Goal: Book appointment/travel/reservation

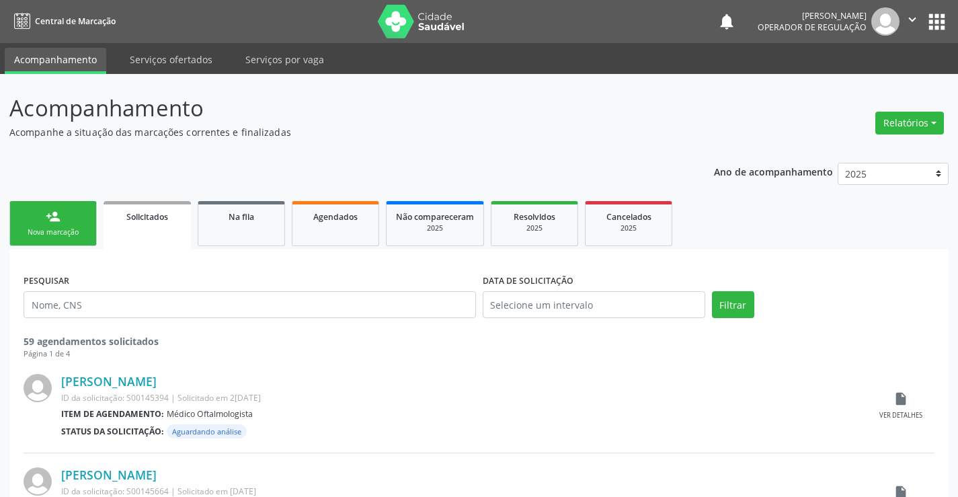
click at [66, 223] on link "person_add Nova marcação" at bounding box center [52, 223] width 87 height 45
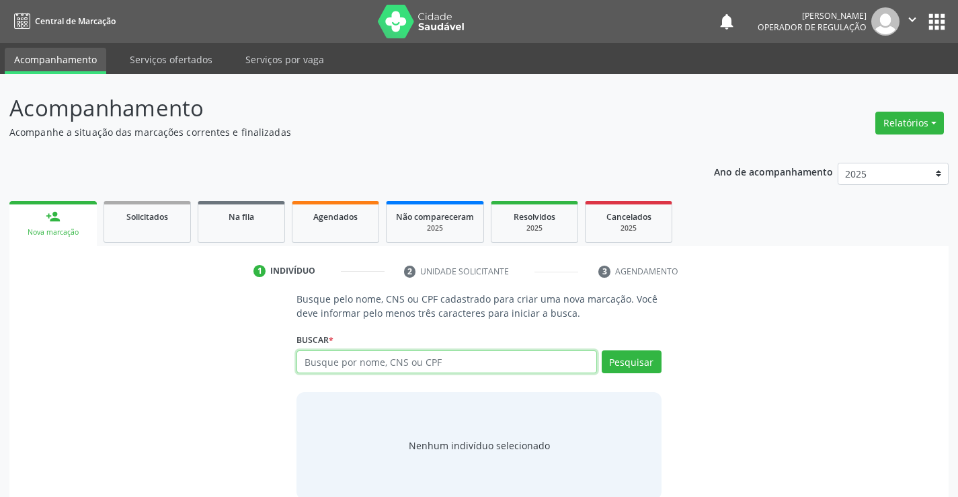
click at [395, 364] on input "text" at bounding box center [446, 361] width 300 height 23
type input "706208050862366"
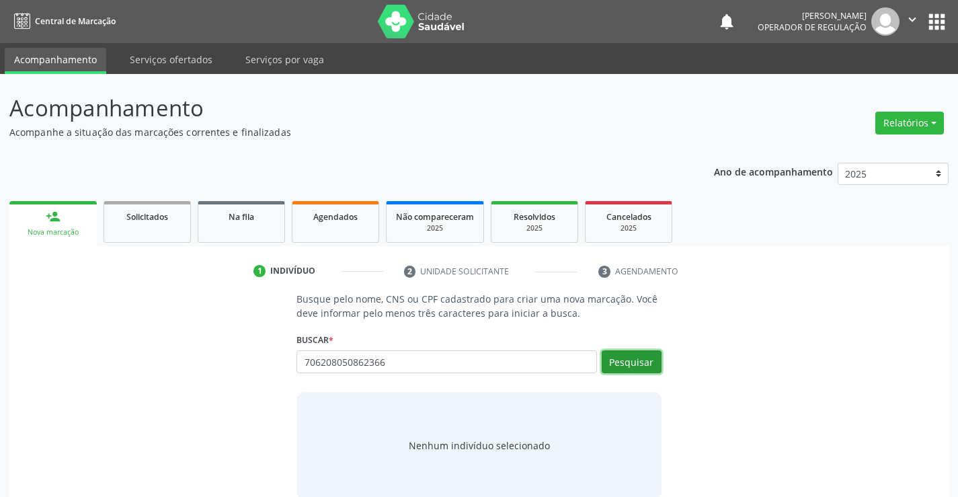
click at [644, 362] on button "Pesquisar" at bounding box center [632, 361] width 60 height 23
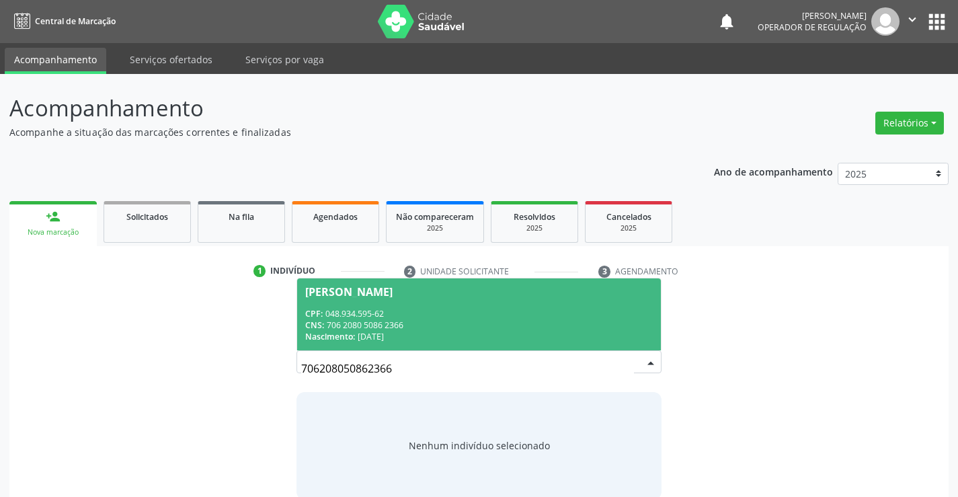
click at [545, 330] on div "CNS: 706 2080 5086 2366" at bounding box center [478, 324] width 347 height 11
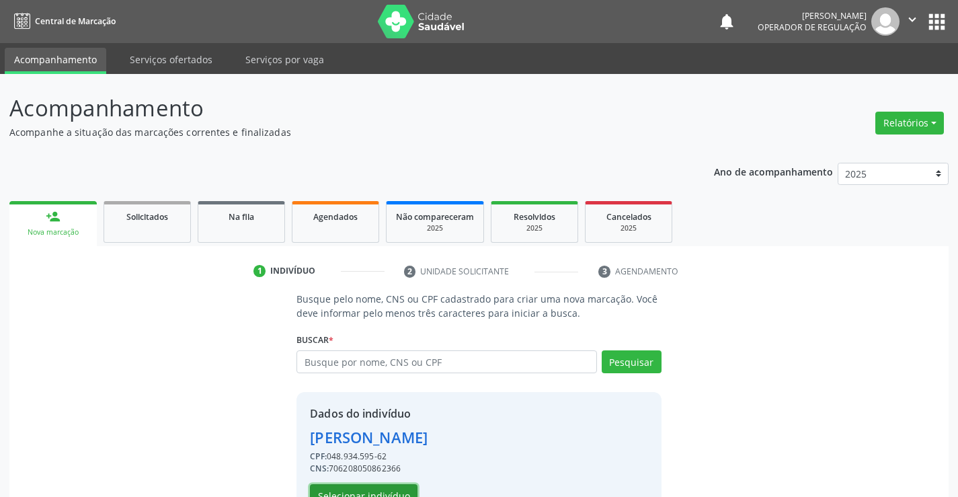
click at [395, 489] on button "Selecionar indivíduo" at bounding box center [364, 495] width 108 height 23
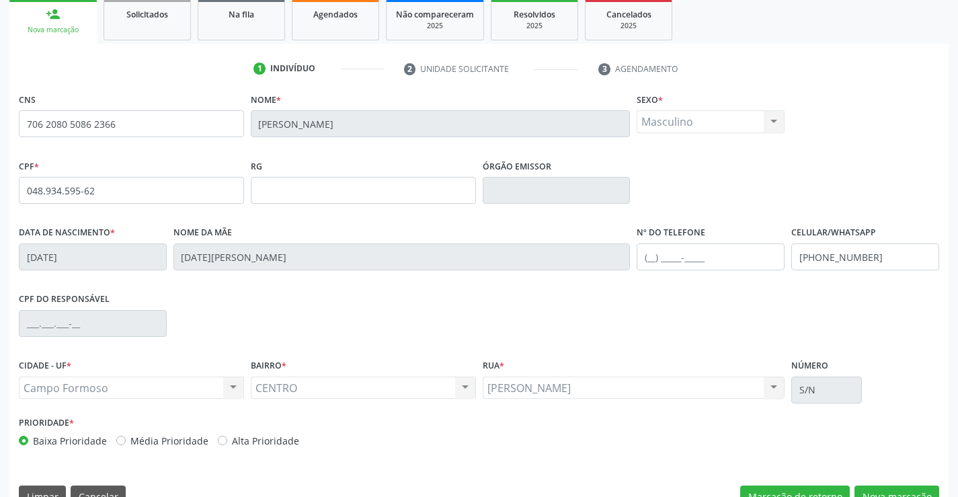
scroll to position [232, 0]
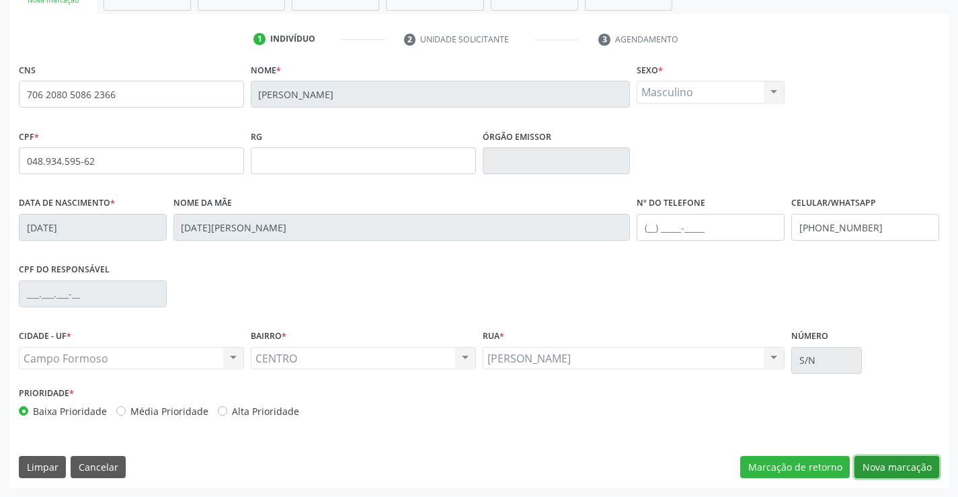
click at [885, 465] on button "Nova marcação" at bounding box center [897, 467] width 85 height 23
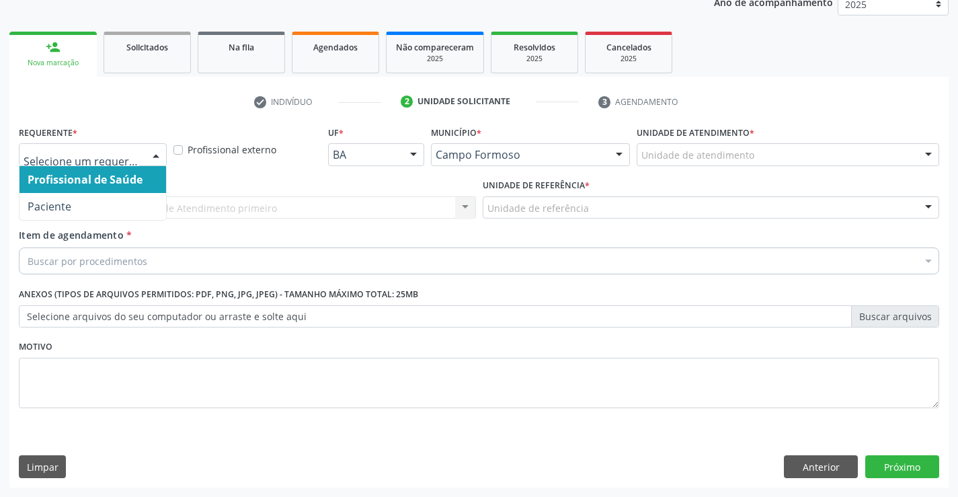
click at [142, 161] on div at bounding box center [93, 154] width 148 height 23
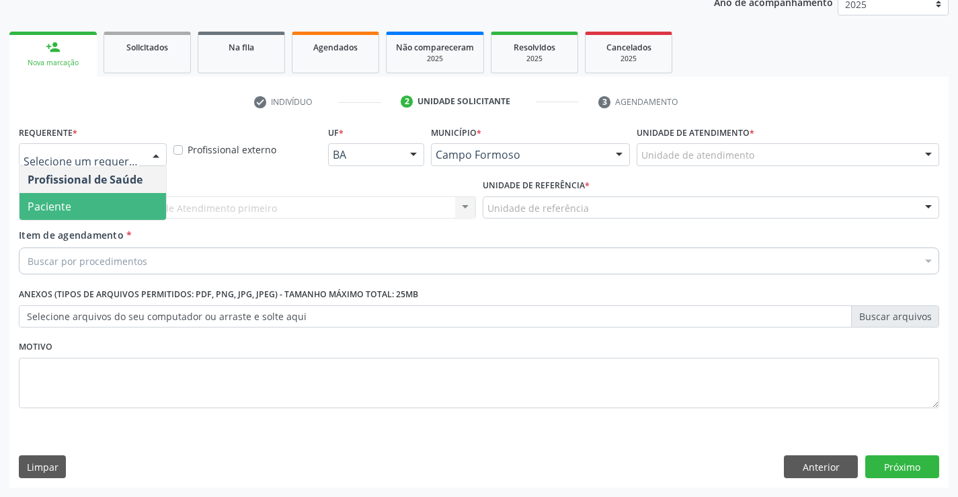
click at [126, 212] on span "Paciente" at bounding box center [92, 206] width 147 height 27
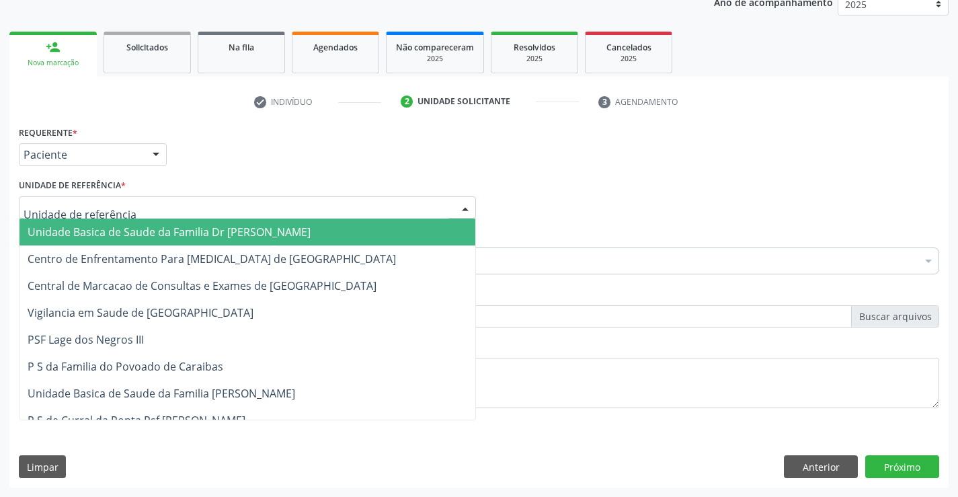
click at [143, 207] on div at bounding box center [247, 207] width 457 height 23
click at [145, 225] on span "Unidade Basica de Saude da Familia Dr [PERSON_NAME]" at bounding box center [169, 232] width 283 height 15
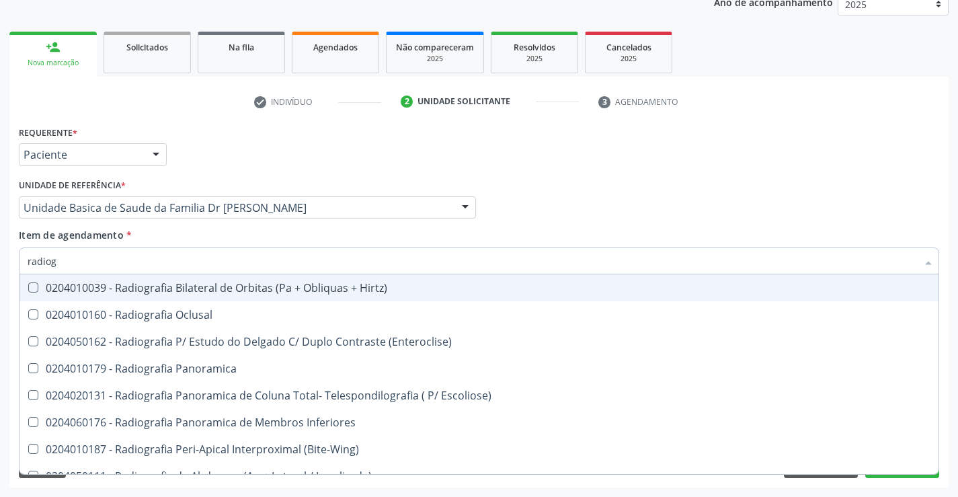
type input "radiogr"
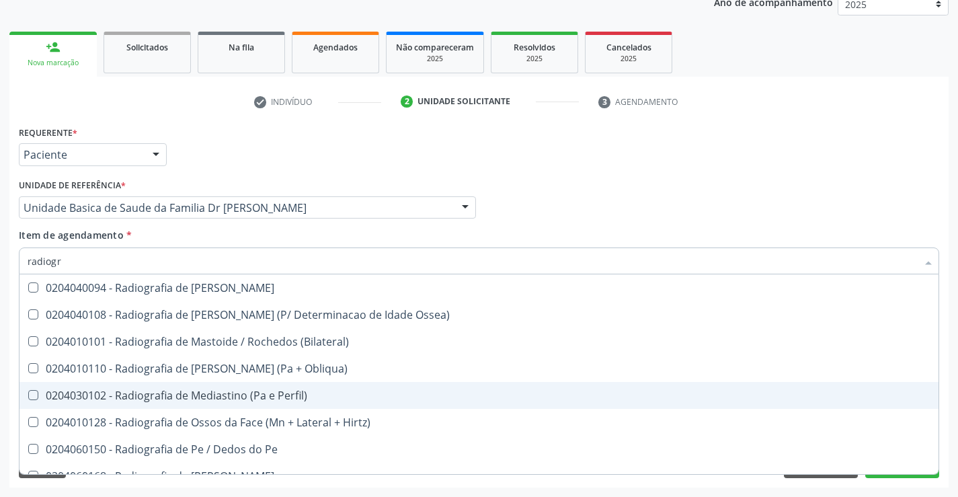
scroll to position [1479, 0]
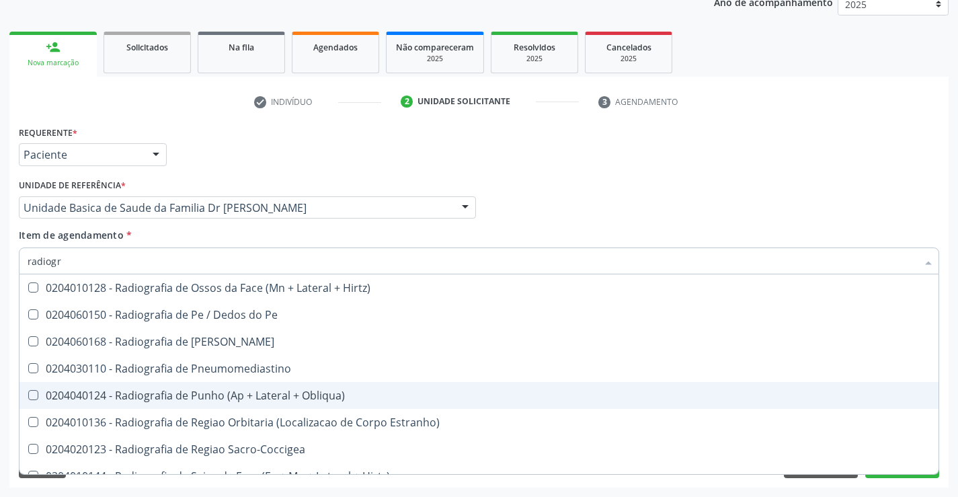
click at [238, 393] on div "0204040124 - Radiografia de Punho (Ap + Lateral + Obliqua)" at bounding box center [479, 395] width 903 height 11
drag, startPoint x: 238, startPoint y: 393, endPoint x: 257, endPoint y: 412, distance: 27.1
click at [238, 393] on div "0204040124 - Radiografia de Punho (Ap + Lateral + Obliqua)" at bounding box center [479, 395] width 903 height 11
checkbox Obliqua\) "false"
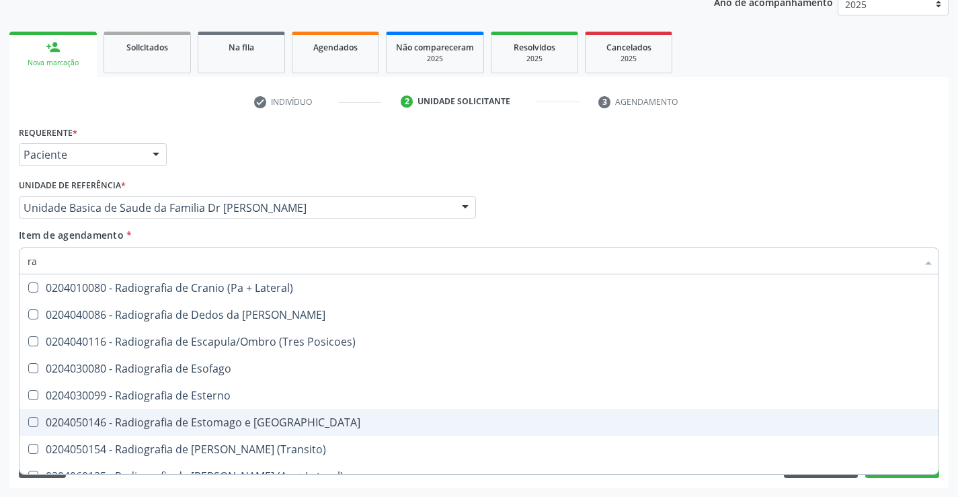
type input "r"
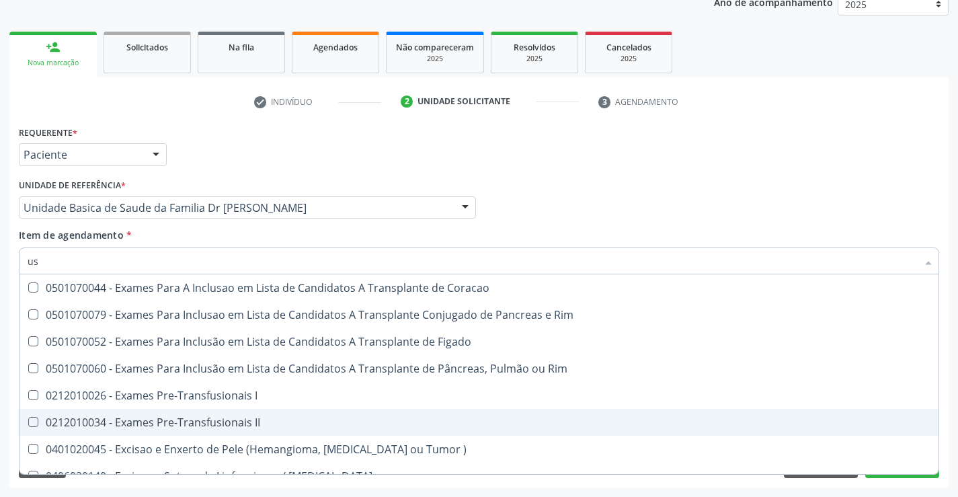
type input "usg"
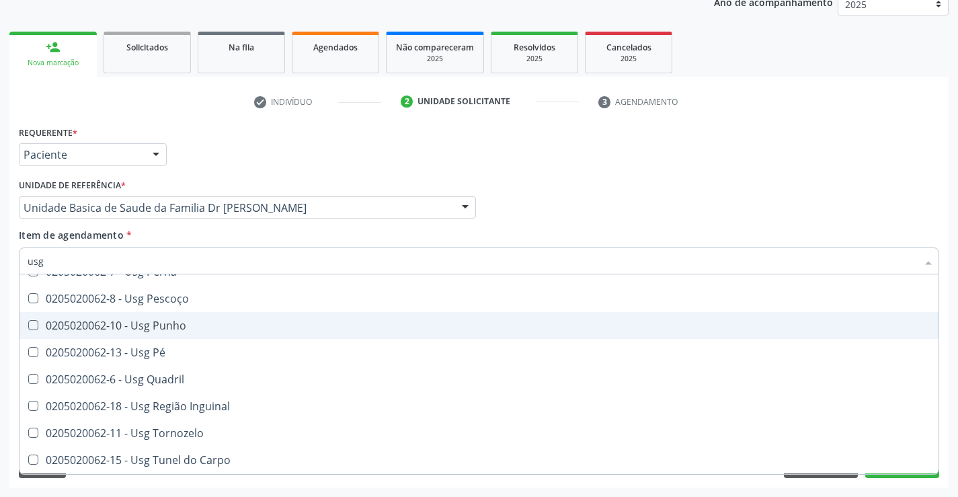
click at [219, 323] on div "0205020062-10 - Usg Punho" at bounding box center [479, 325] width 903 height 11
checkbox Punho "true"
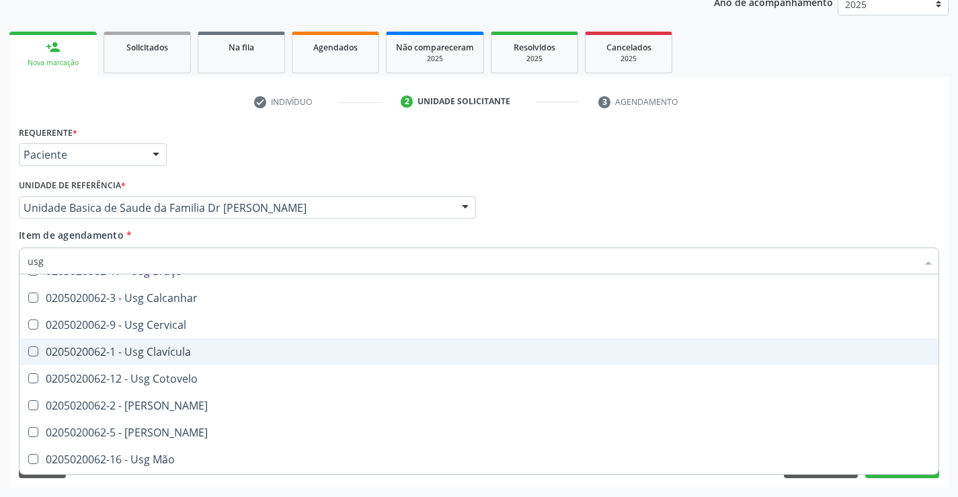
scroll to position [67, 0]
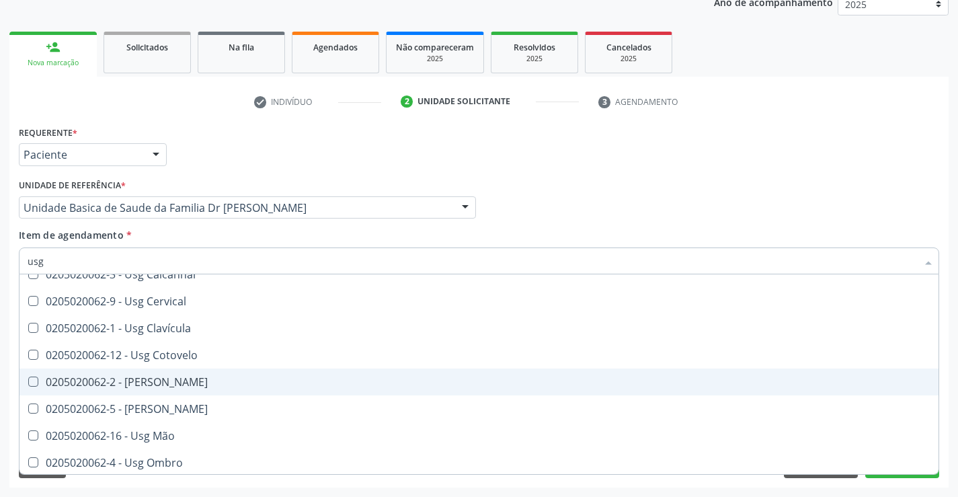
click at [182, 383] on div "0205020062-2 - [PERSON_NAME]" at bounding box center [479, 381] width 903 height 11
checkbox Coxa "true"
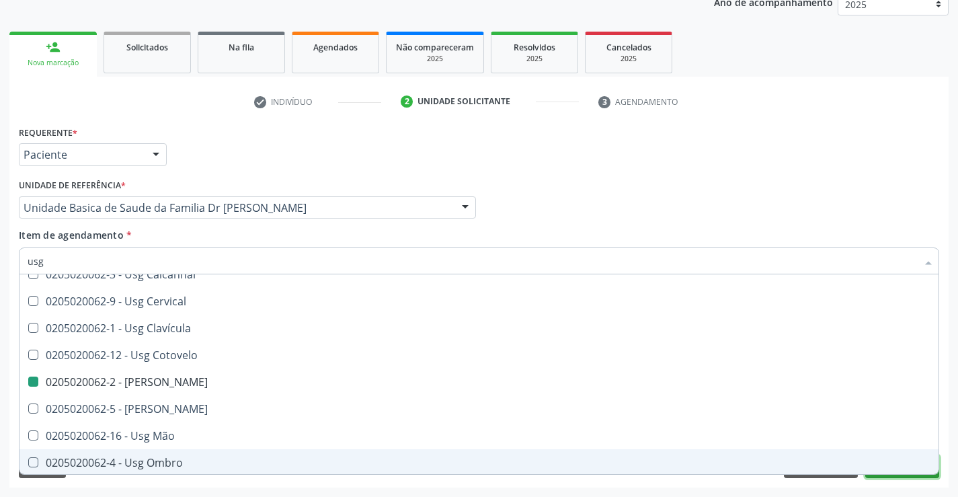
click at [912, 476] on button "Próximo" at bounding box center [902, 466] width 74 height 23
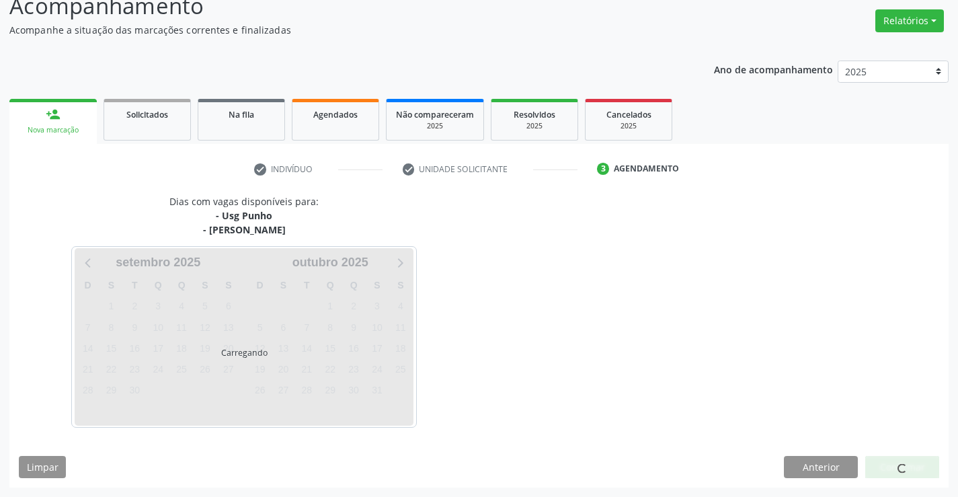
scroll to position [0, 0]
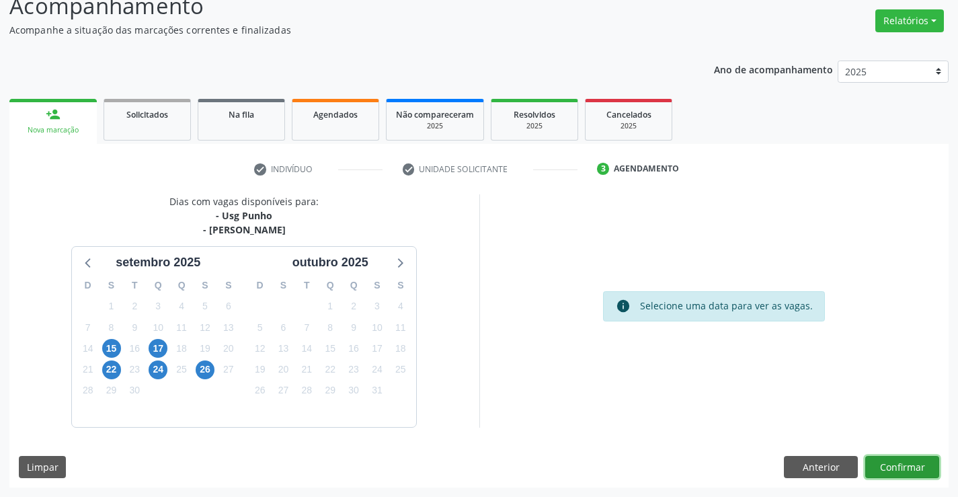
click at [901, 467] on button "Confirmar" at bounding box center [902, 467] width 74 height 23
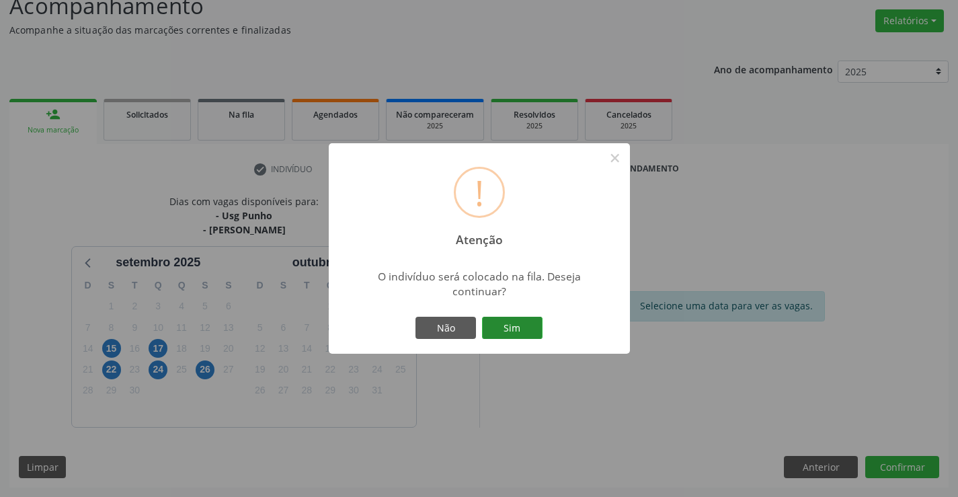
click at [520, 331] on button "Sim" at bounding box center [512, 328] width 61 height 23
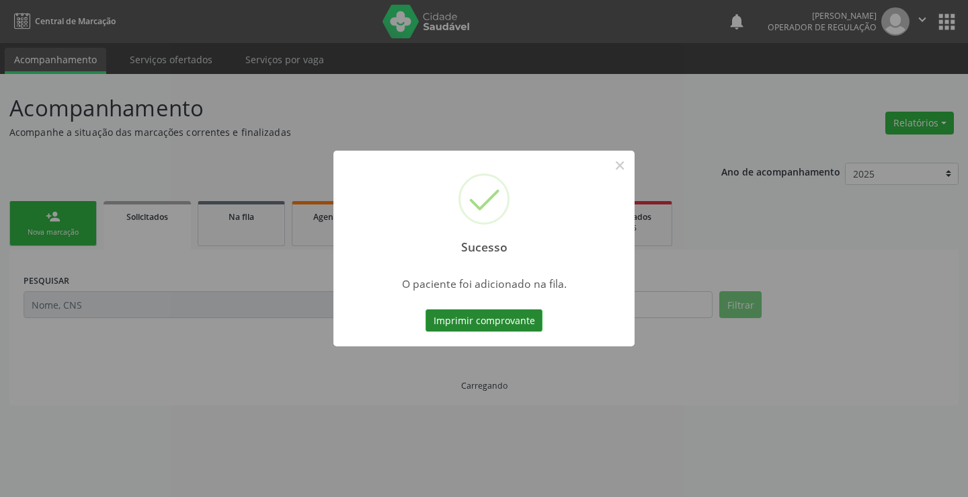
click at [522, 324] on button "Imprimir comprovante" at bounding box center [484, 320] width 117 height 23
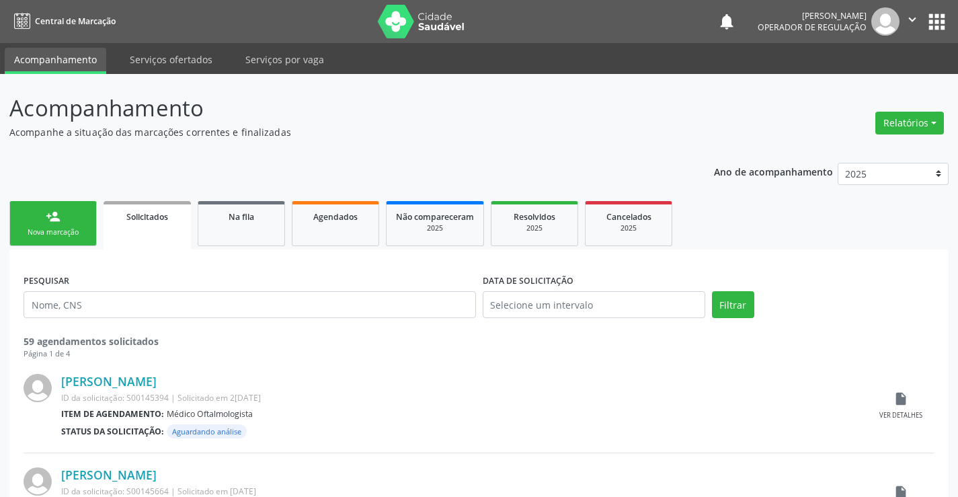
click at [63, 231] on div "Nova marcação" at bounding box center [52, 232] width 67 height 10
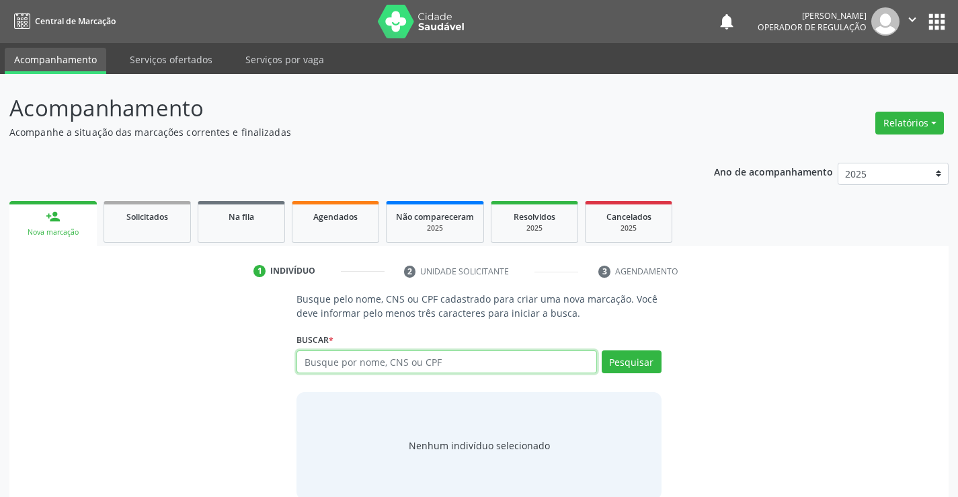
click at [375, 363] on input "text" at bounding box center [446, 361] width 300 height 23
click at [375, 361] on input "text" at bounding box center [446, 361] width 300 height 23
type input "701401690864639"
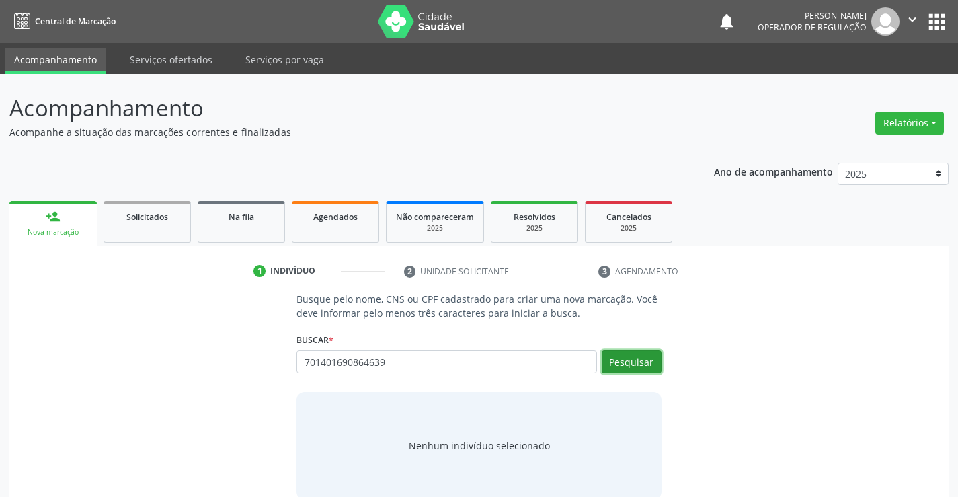
click at [647, 365] on button "Pesquisar" at bounding box center [632, 361] width 60 height 23
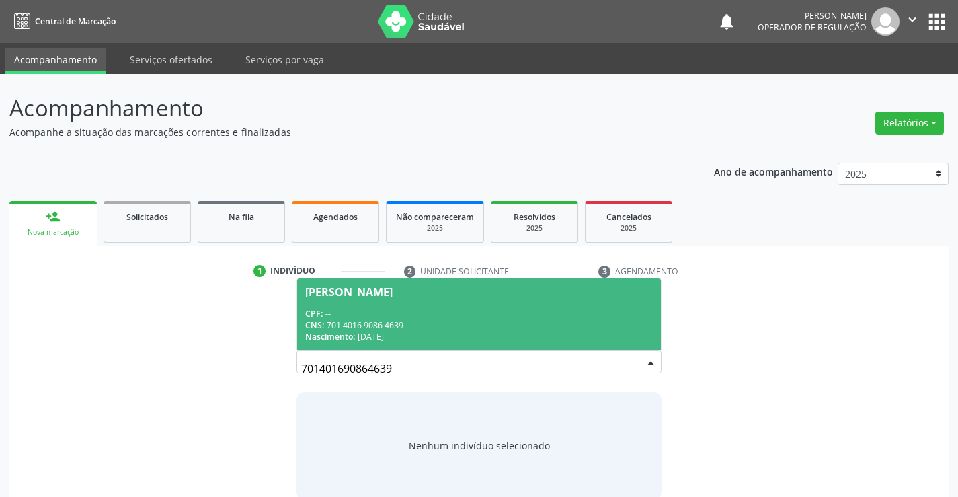
click at [500, 311] on div "CPF: --" at bounding box center [478, 313] width 347 height 11
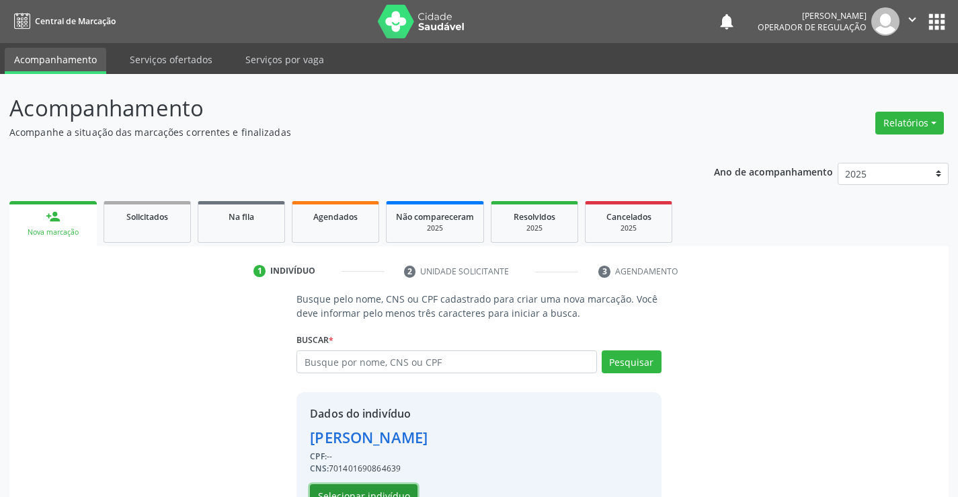
click at [391, 495] on button "Selecionar indivíduo" at bounding box center [364, 495] width 108 height 23
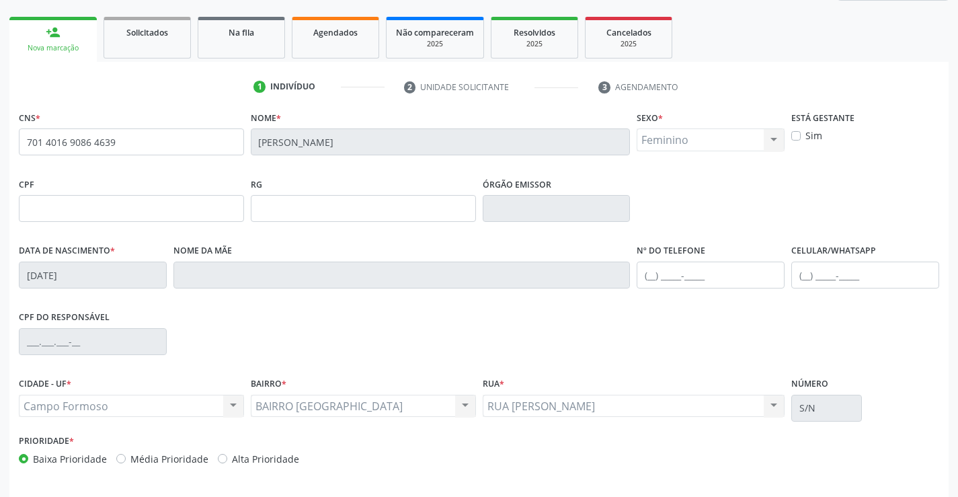
scroll to position [232, 0]
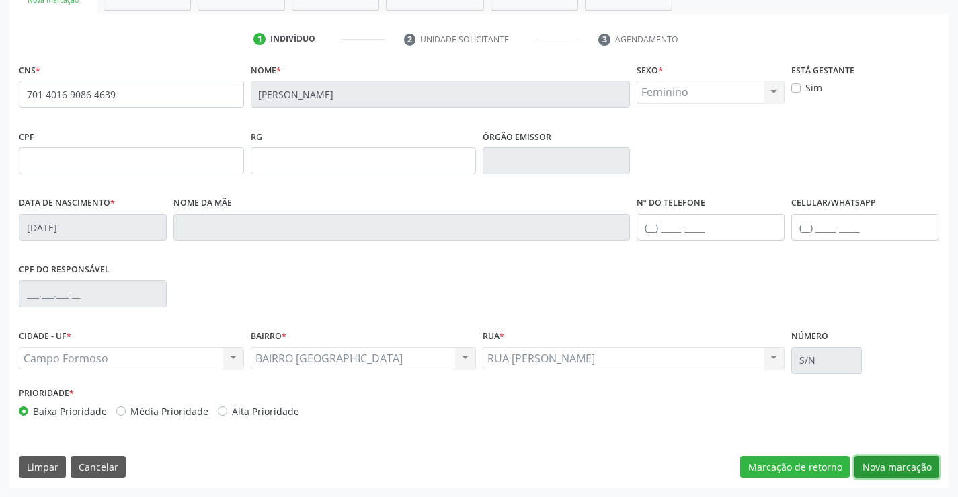
click at [874, 461] on button "Nova marcação" at bounding box center [897, 467] width 85 height 23
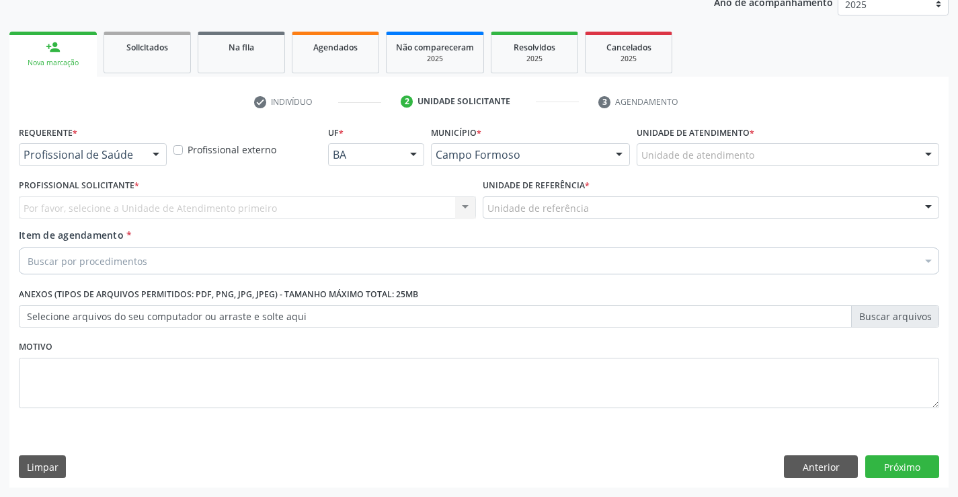
scroll to position [169, 0]
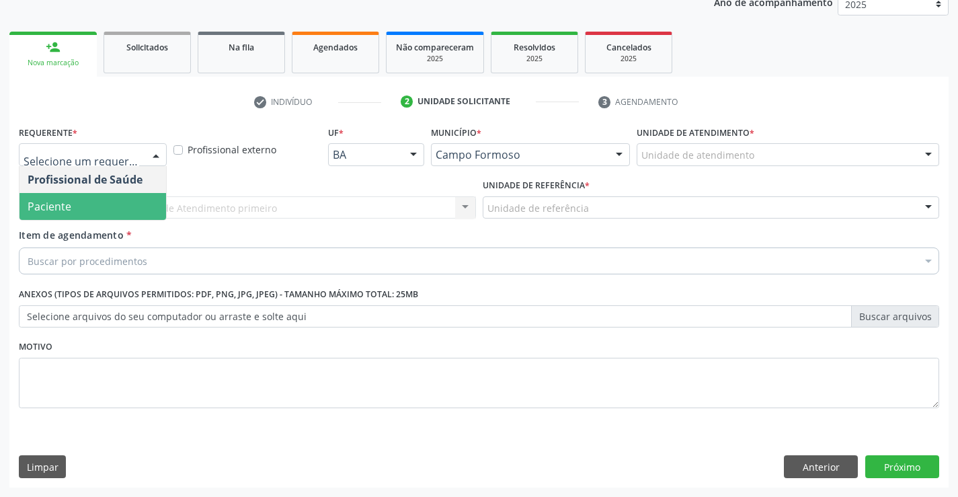
click at [120, 210] on span "Paciente" at bounding box center [92, 206] width 147 height 27
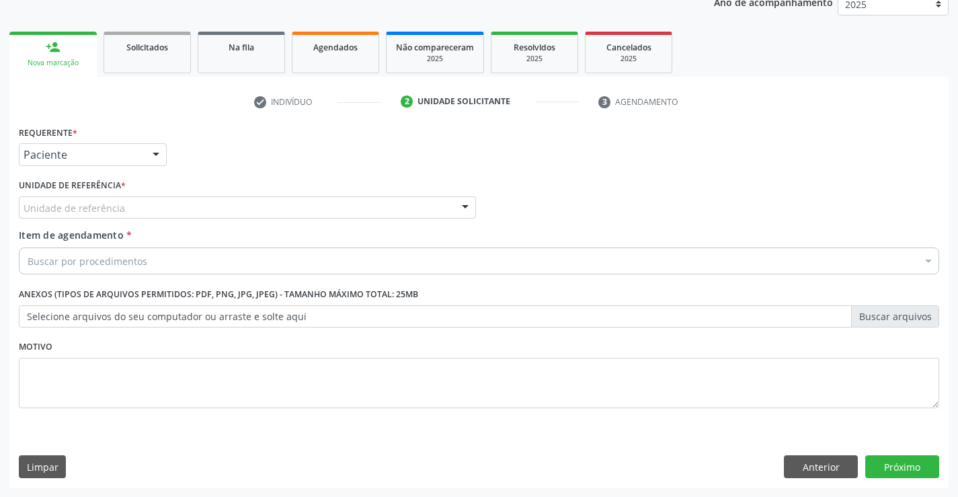
click at [132, 208] on div "Unidade de referência" at bounding box center [247, 207] width 457 height 23
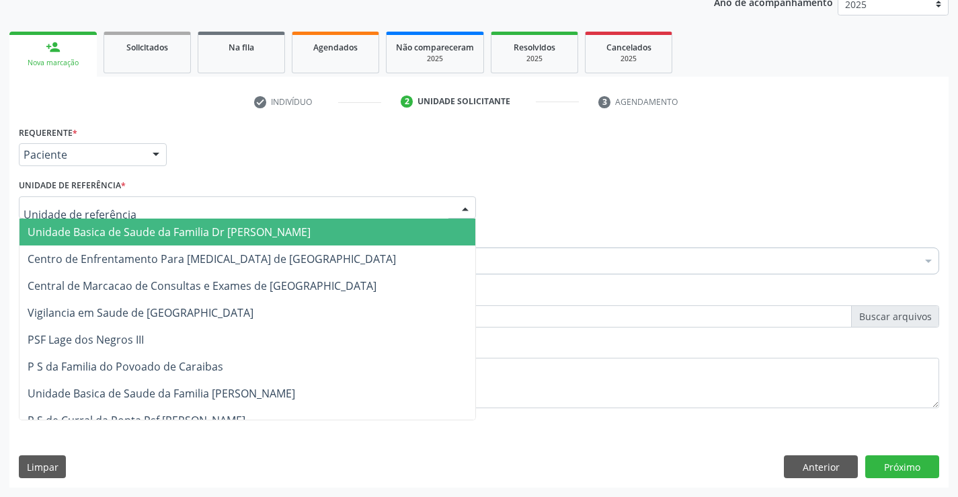
click at [132, 225] on span "Unidade Basica de Saude da Familia Dr [PERSON_NAME]" at bounding box center [169, 232] width 283 height 15
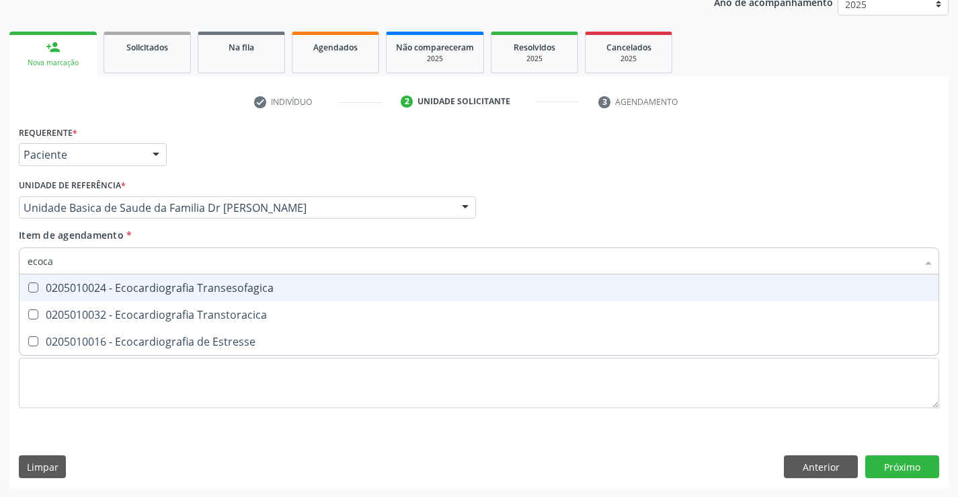
type input "ecocar"
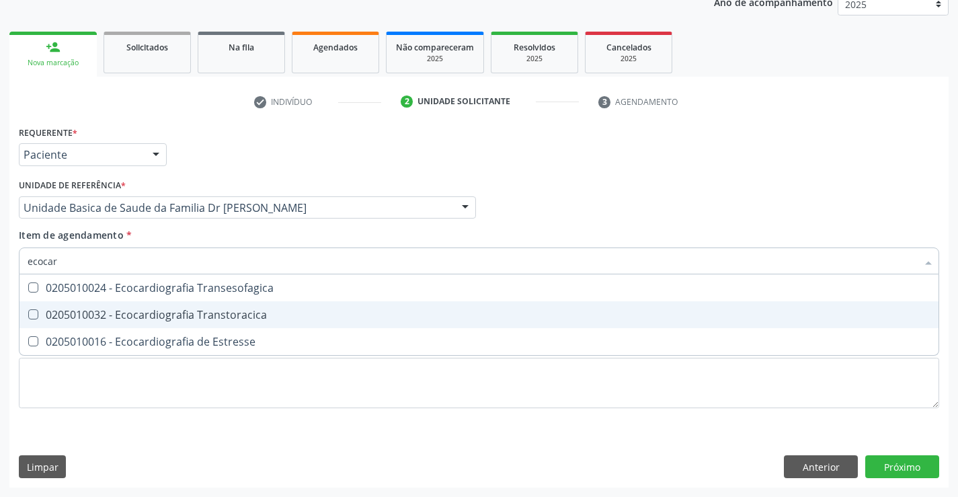
click at [166, 311] on div "0205010032 - Ecocardiografia Transtoracica" at bounding box center [479, 314] width 903 height 11
checkbox Transtoracica "true"
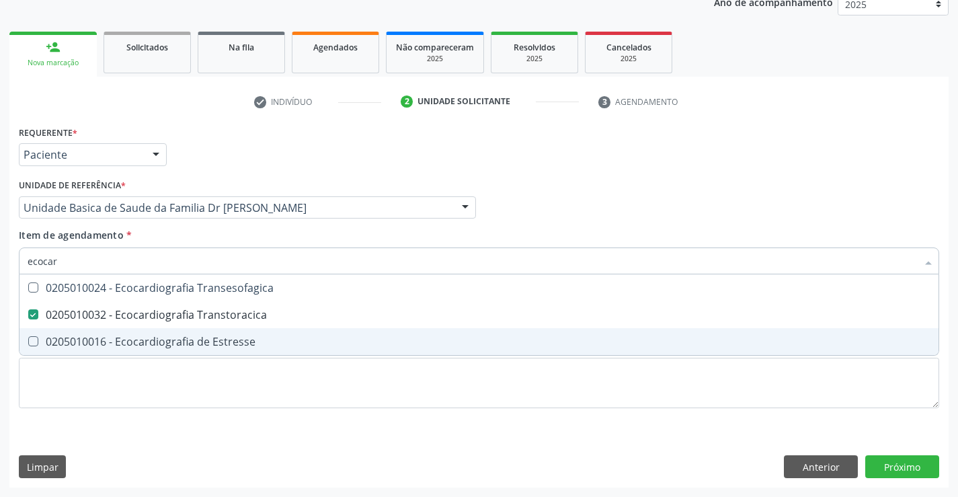
type input "ecocar"
click at [472, 448] on div "Requerente * Paciente Profissional de Saúde Paciente Nenhum resultado encontrad…" at bounding box center [478, 304] width 939 height 365
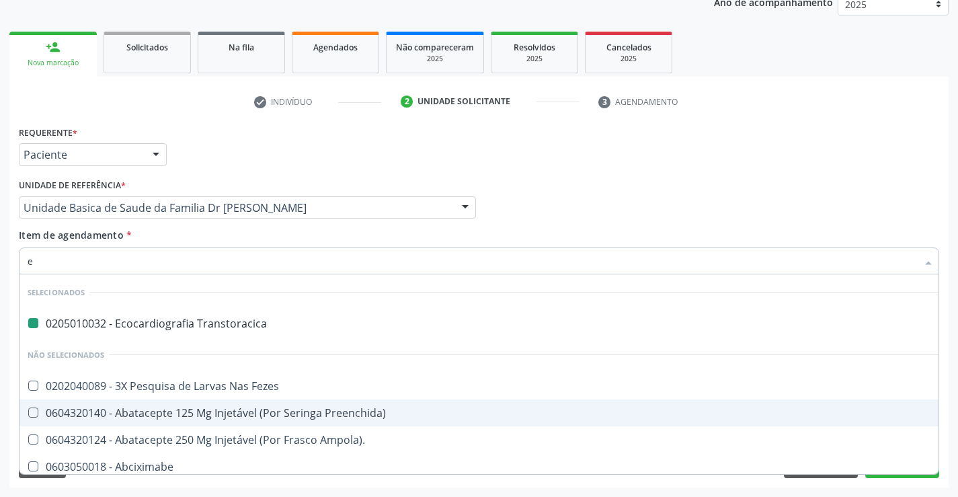
type input "en"
checkbox Transtoracica "false"
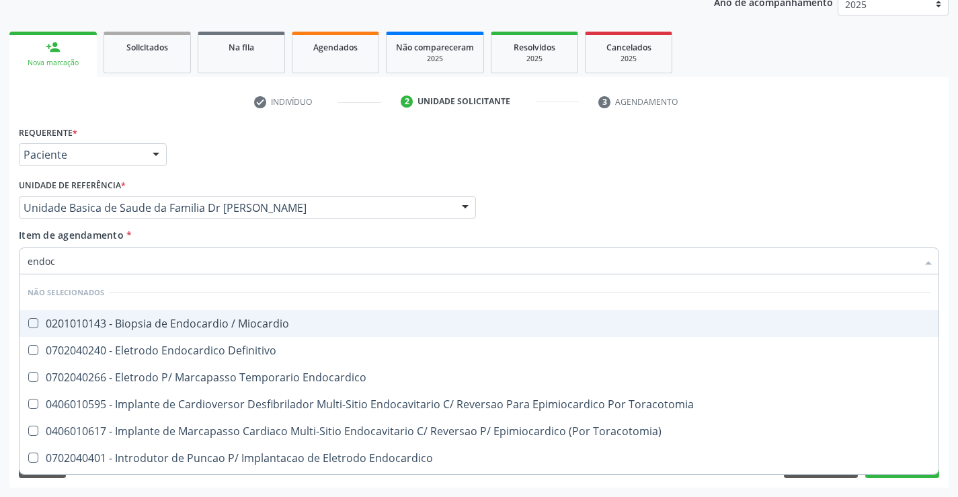
type input "endocr"
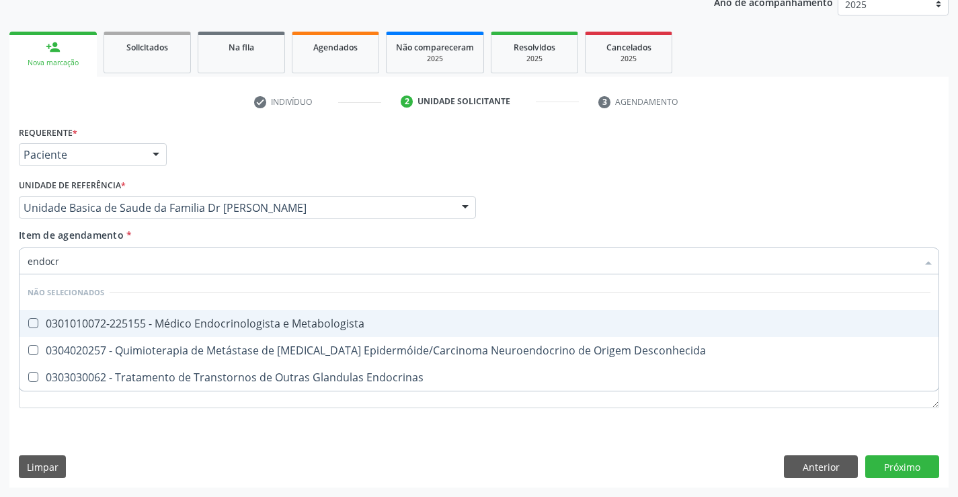
click at [322, 318] on div "0301010072-225155 - Médico Endocrinologista e Metabologista" at bounding box center [479, 323] width 903 height 11
click at [311, 327] on div "0301010072-225155 - Médico Endocrinologista e Metabologista" at bounding box center [479, 323] width 903 height 11
checkbox Metabologista "false"
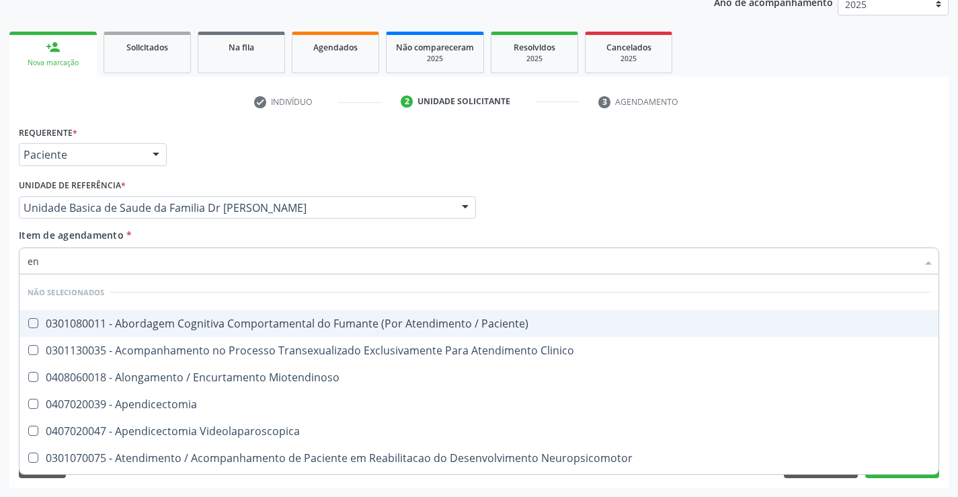
type input "e"
checkbox Paciente\) "true"
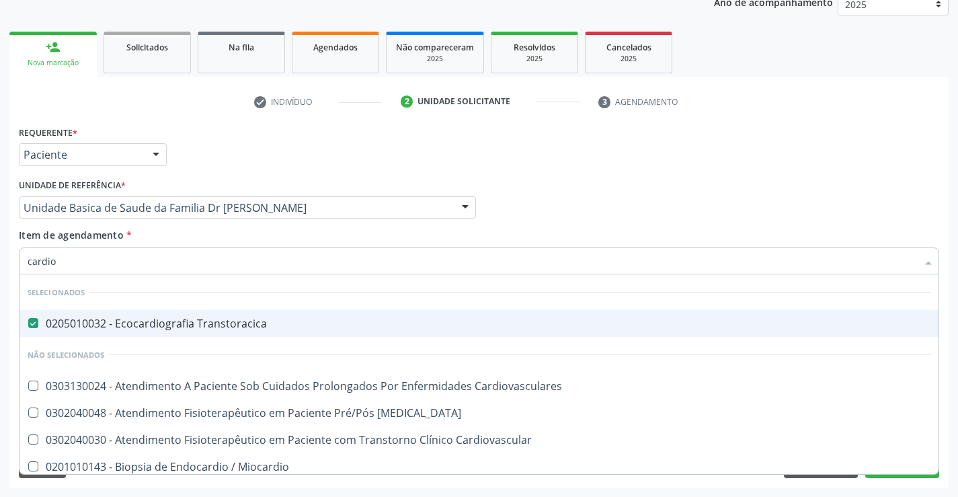
type input "cardiol"
checkbox Transtoracica "false"
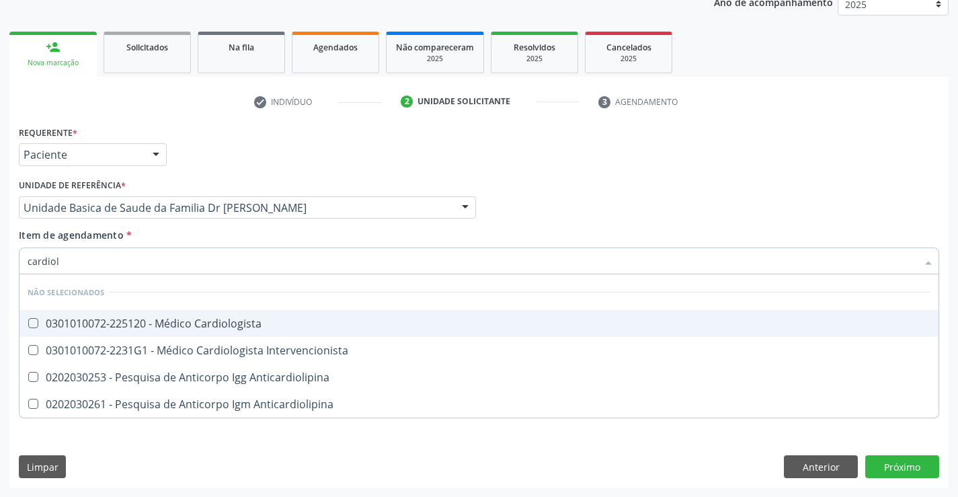
type input "cardiolo"
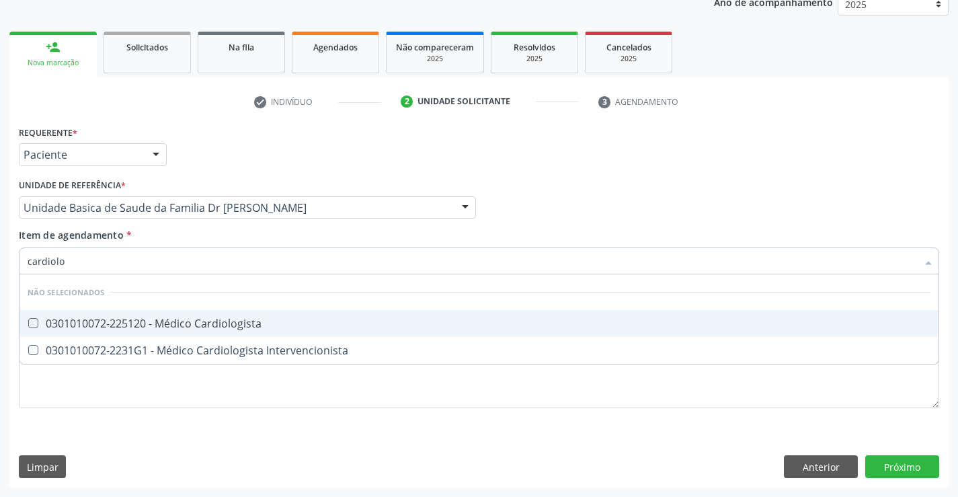
click at [267, 331] on span "0301010072-225120 - Médico Cardiologista" at bounding box center [478, 323] width 919 height 27
checkbox Cardiologista "true"
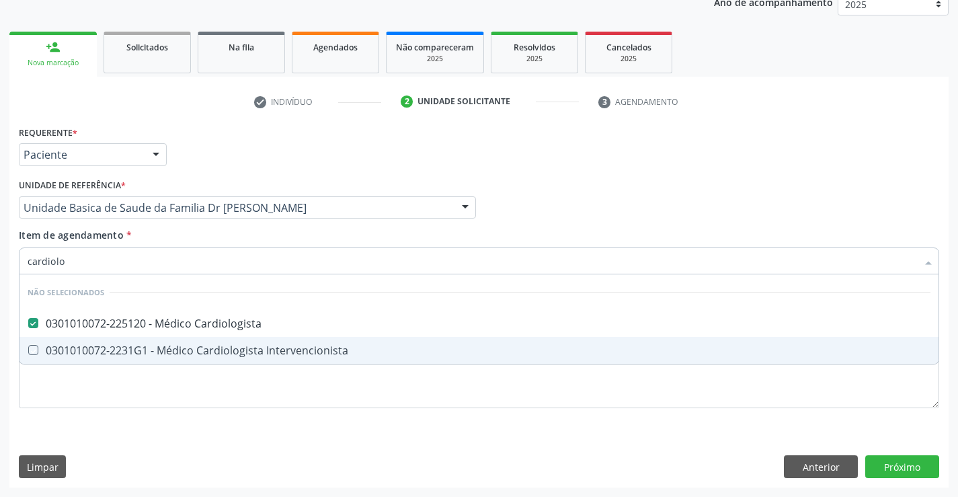
click at [239, 429] on div "Requerente * Paciente Profissional de Saúde Paciente Nenhum resultado encontrad…" at bounding box center [478, 304] width 939 height 365
checkbox Intervencionista "true"
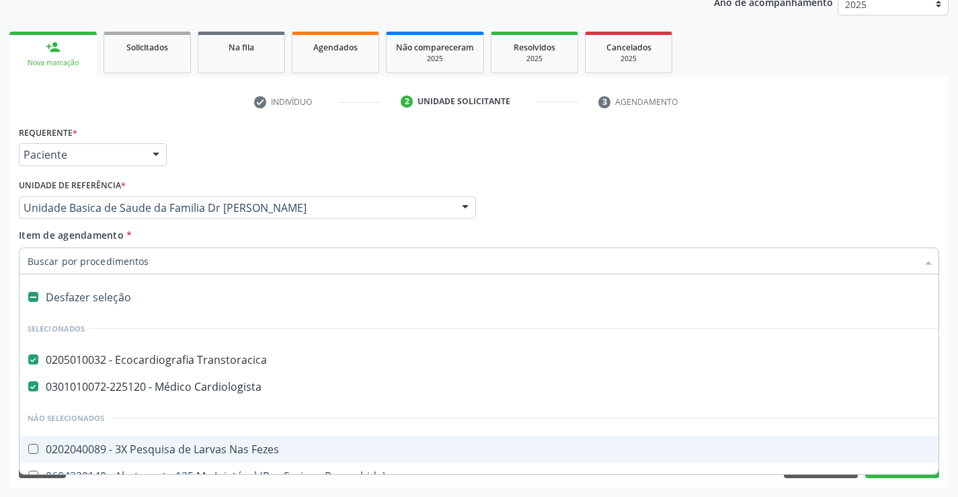
click at [896, 474] on div "Desfazer seleção Selecionados 0205010032 - Ecocardiografia Transtoracica 030101…" at bounding box center [479, 374] width 920 height 200
click at [894, 477] on button "Próximo" at bounding box center [902, 466] width 74 height 23
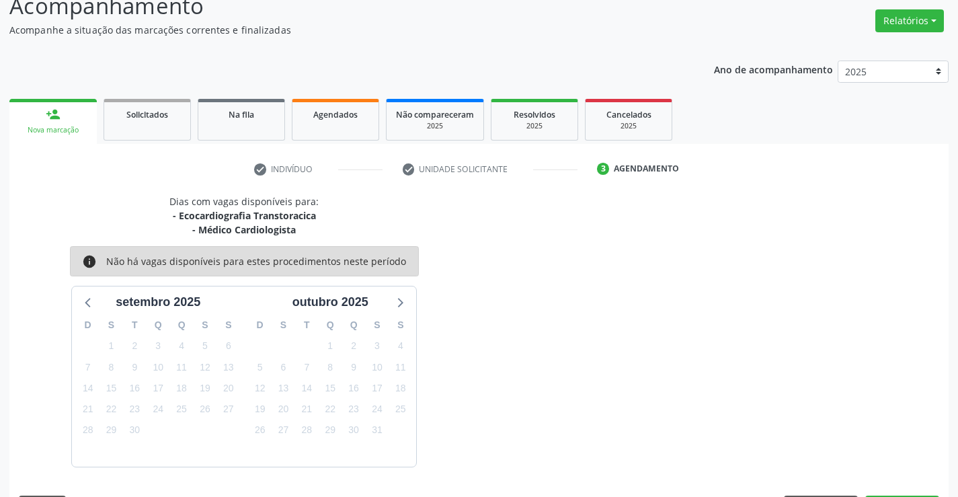
scroll to position [142, 0]
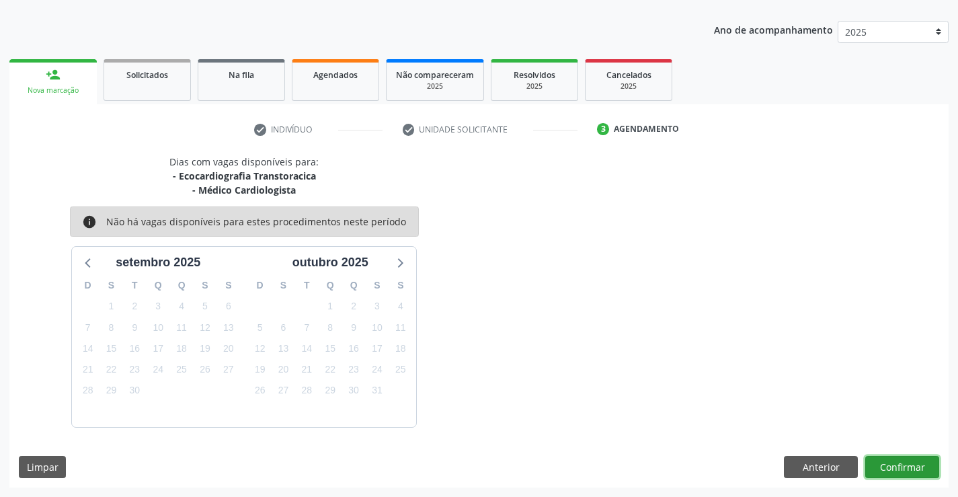
click at [899, 466] on button "Confirmar" at bounding box center [902, 467] width 74 height 23
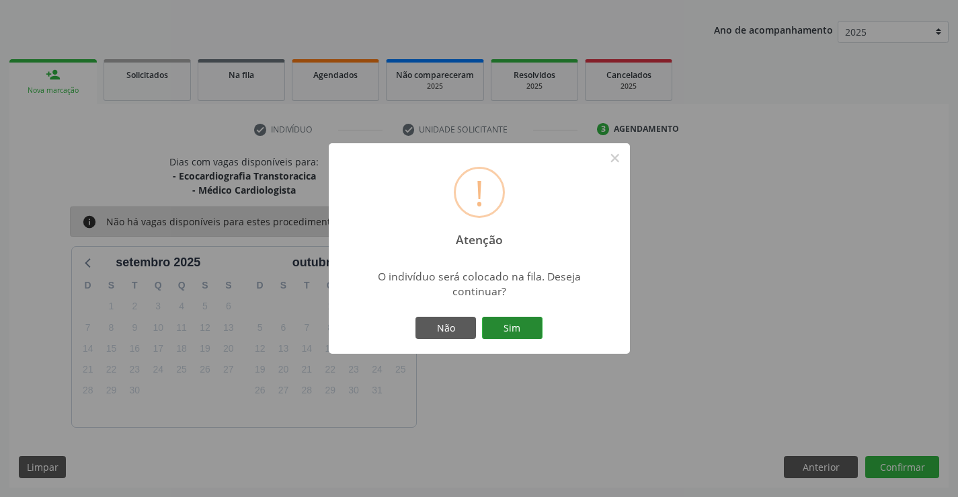
click at [510, 326] on button "Sim" at bounding box center [512, 328] width 61 height 23
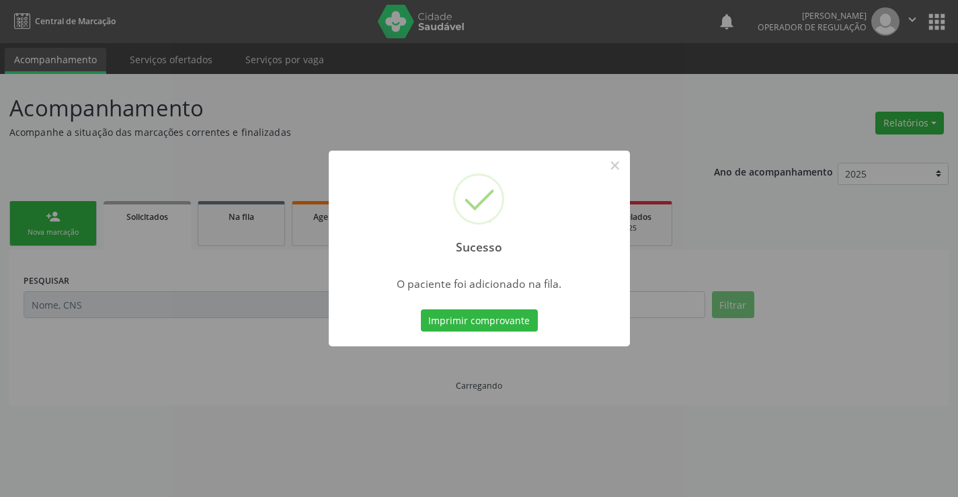
scroll to position [0, 0]
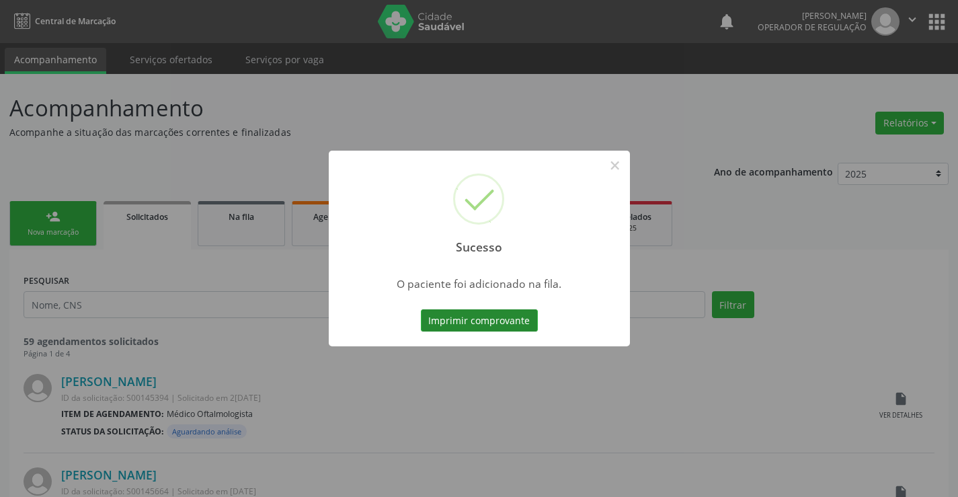
click at [492, 309] on button "Imprimir comprovante" at bounding box center [479, 320] width 117 height 23
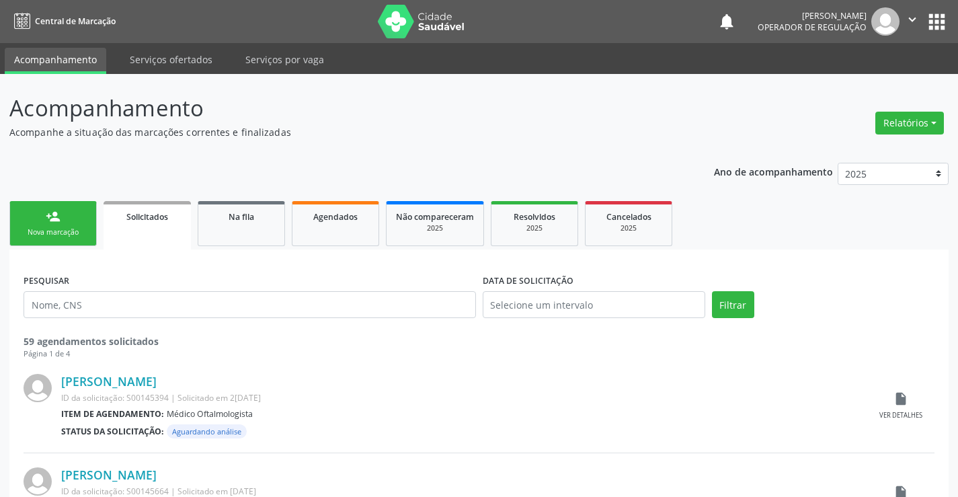
click at [80, 227] on link "person_add Nova marcação" at bounding box center [52, 223] width 87 height 45
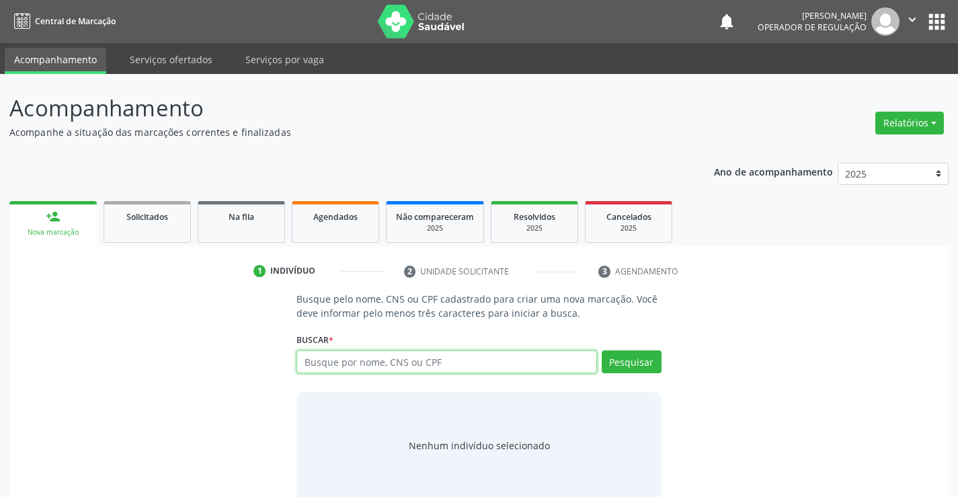
click at [385, 362] on input "text" at bounding box center [446, 361] width 300 height 23
type input "707605245803395"
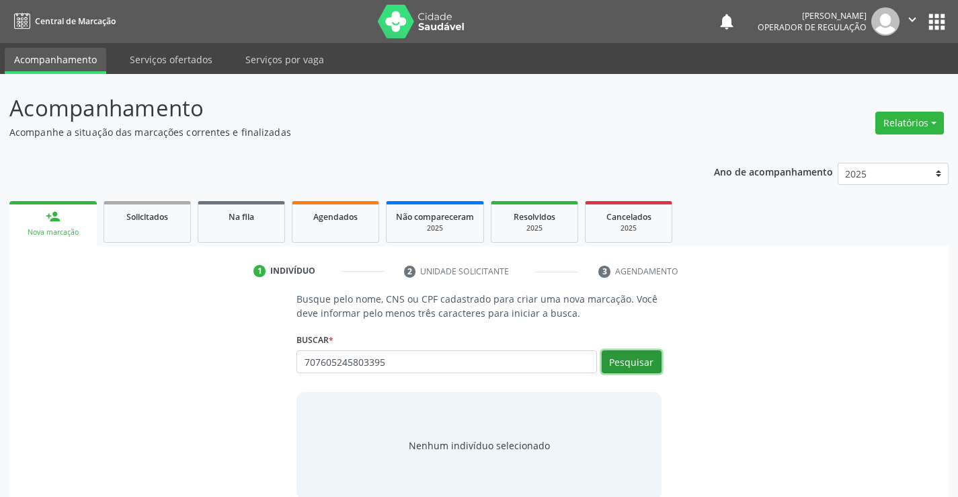
click at [633, 356] on button "Pesquisar" at bounding box center [632, 361] width 60 height 23
type input "707605245803395"
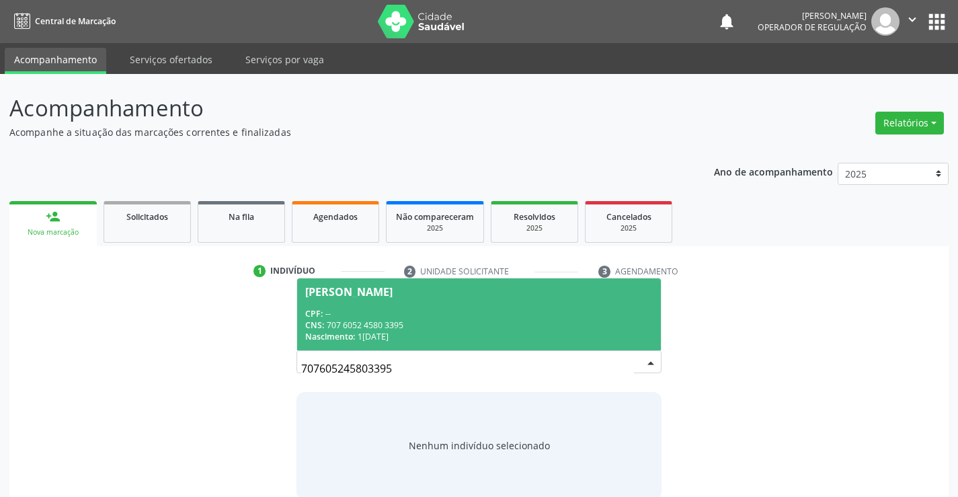
click at [394, 304] on span "[PERSON_NAME] CPF: -- CNS: 707 6052 4580 3395 Nascimento: [DATE]" at bounding box center [478, 314] width 363 height 72
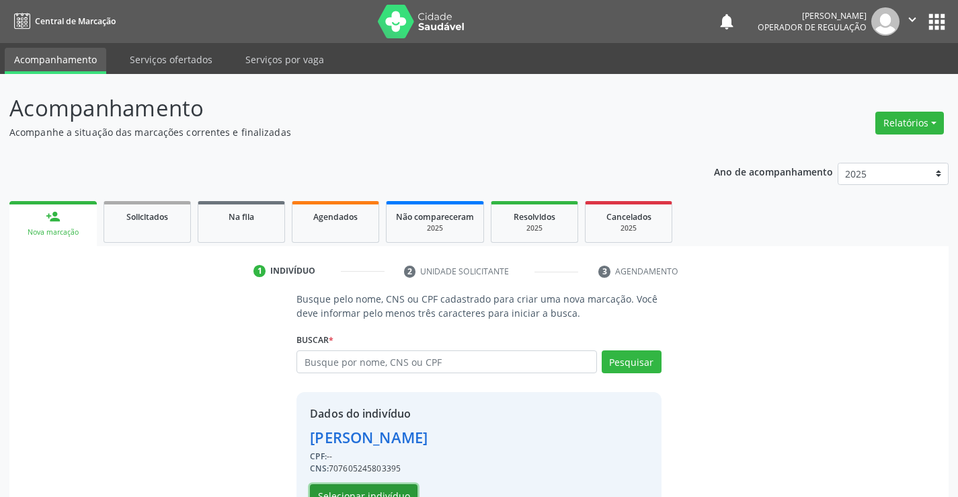
click at [389, 491] on button "Selecionar indivíduo" at bounding box center [364, 495] width 108 height 23
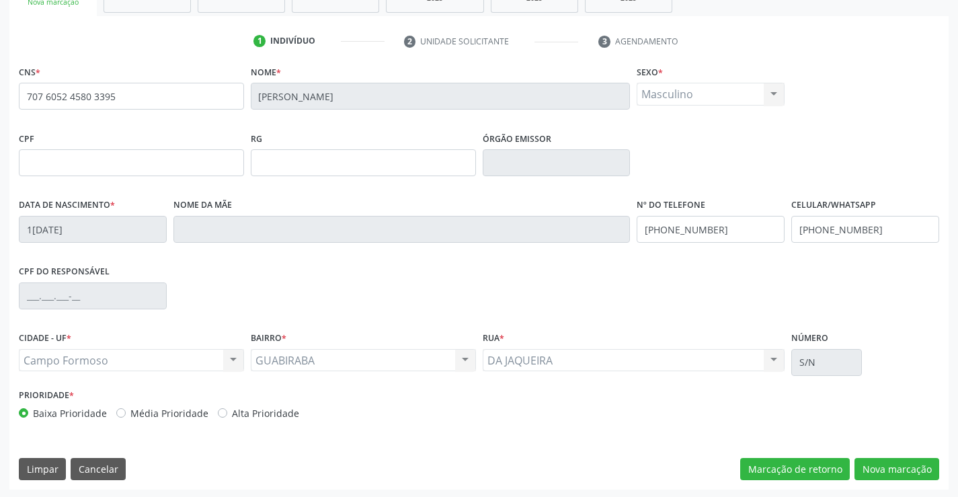
scroll to position [232, 0]
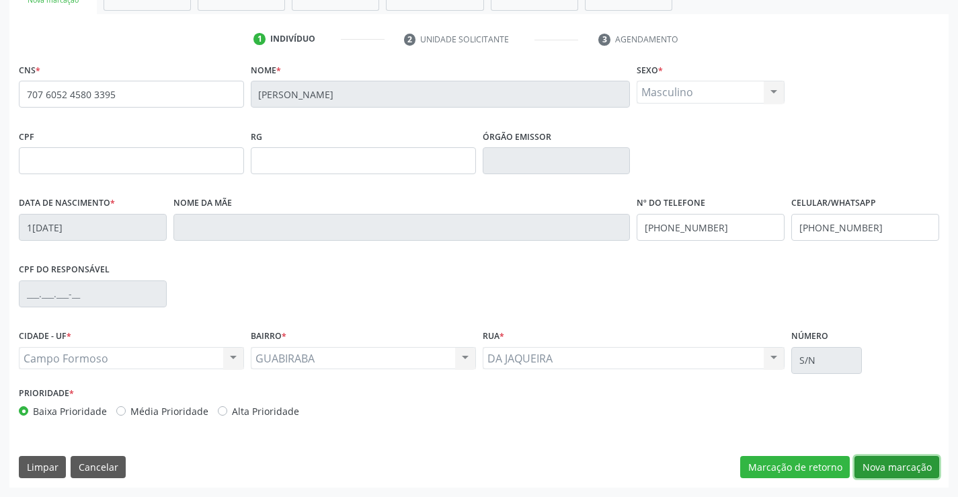
click at [894, 469] on button "Nova marcação" at bounding box center [897, 467] width 85 height 23
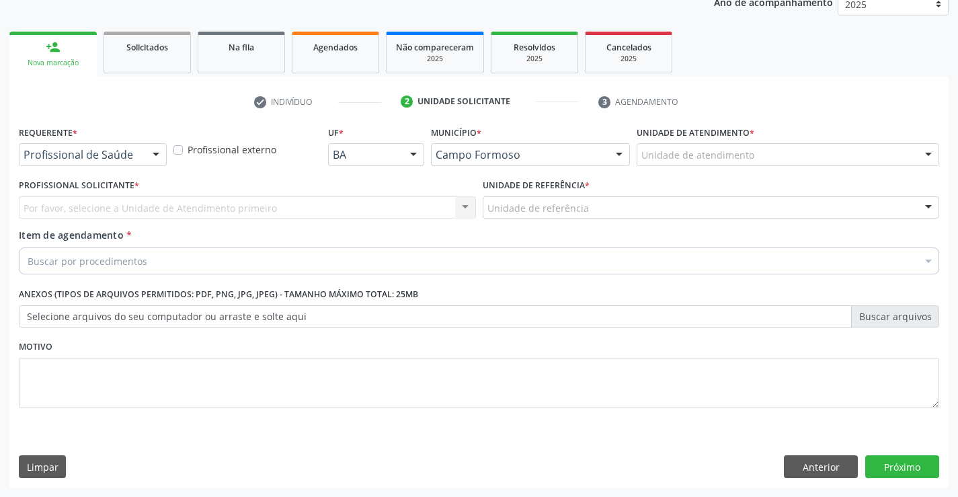
scroll to position [169, 0]
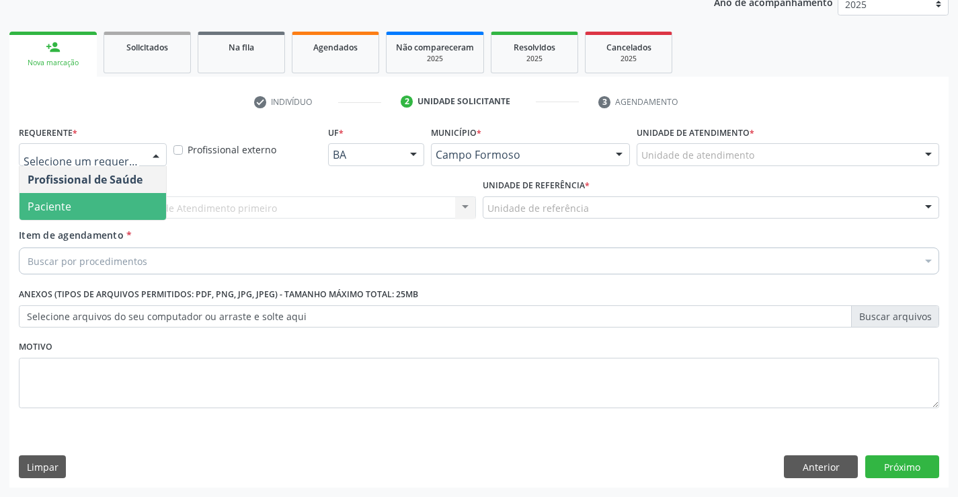
click at [70, 208] on span "Paciente" at bounding box center [50, 206] width 44 height 15
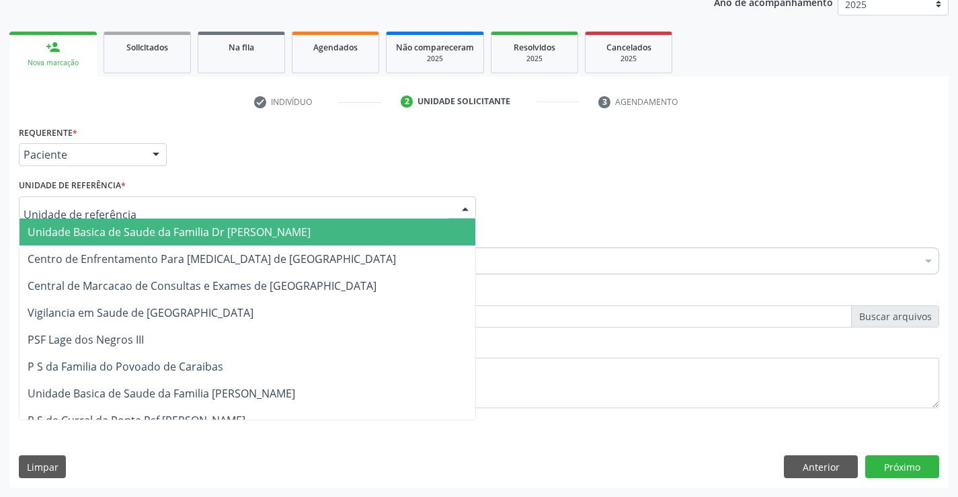
click at [106, 228] on span "Unidade Basica de Saude da Familia Dr [PERSON_NAME]" at bounding box center [169, 232] width 283 height 15
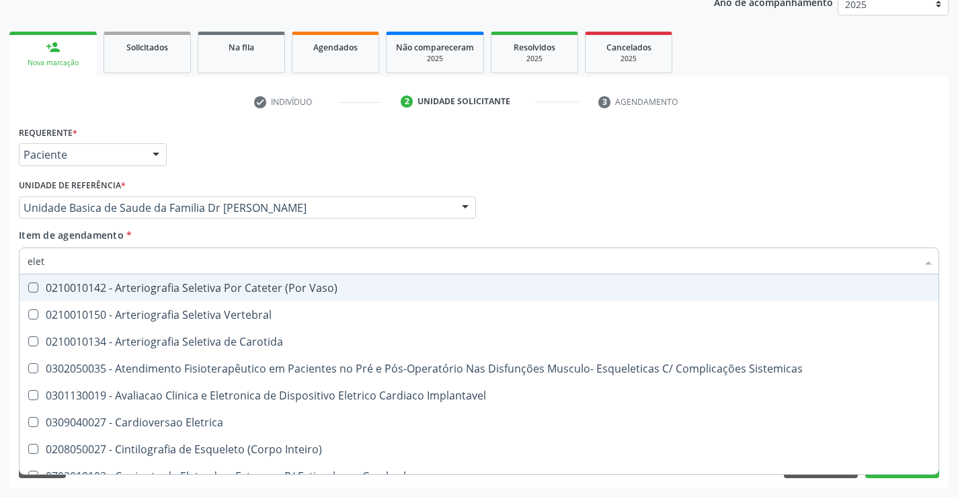
type input "eletr"
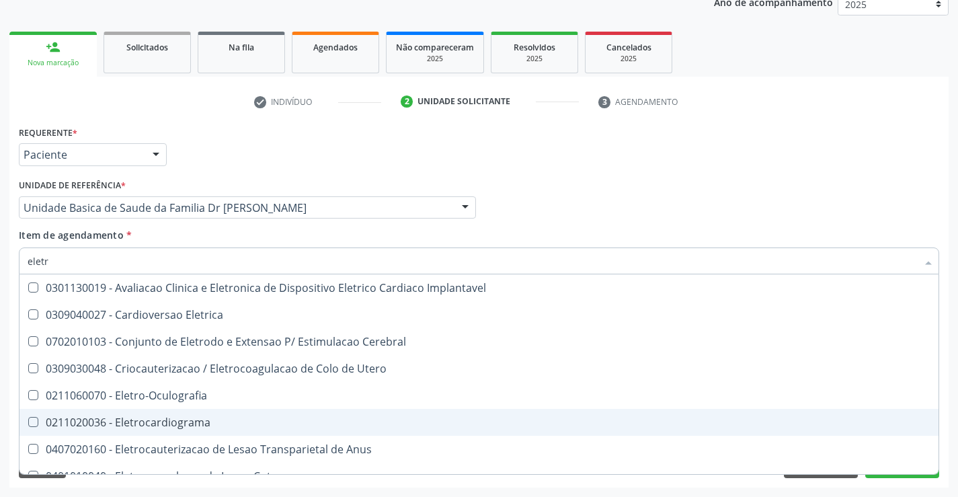
click at [197, 422] on div "0211020036 - Eletrocardiograma" at bounding box center [479, 422] width 903 height 11
checkbox Eletrocardiograma "true"
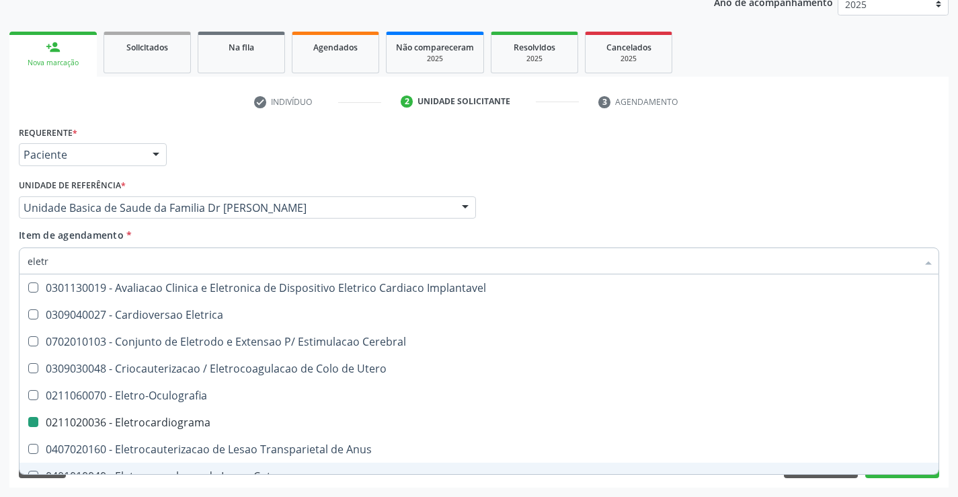
click at [903, 478] on div "Requerente * Paciente Profissional de Saúde Paciente Nenhum resultado encontrad…" at bounding box center [478, 304] width 939 height 365
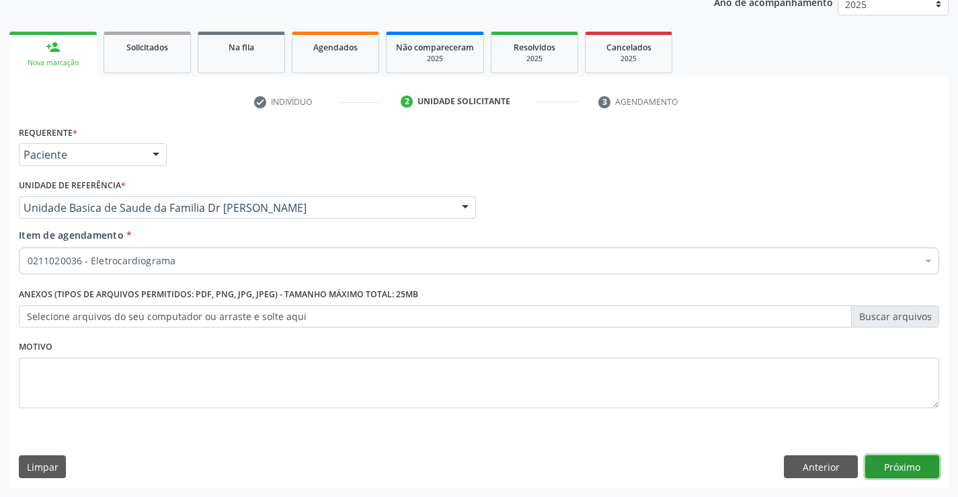
click at [902, 469] on button "Próximo" at bounding box center [902, 466] width 74 height 23
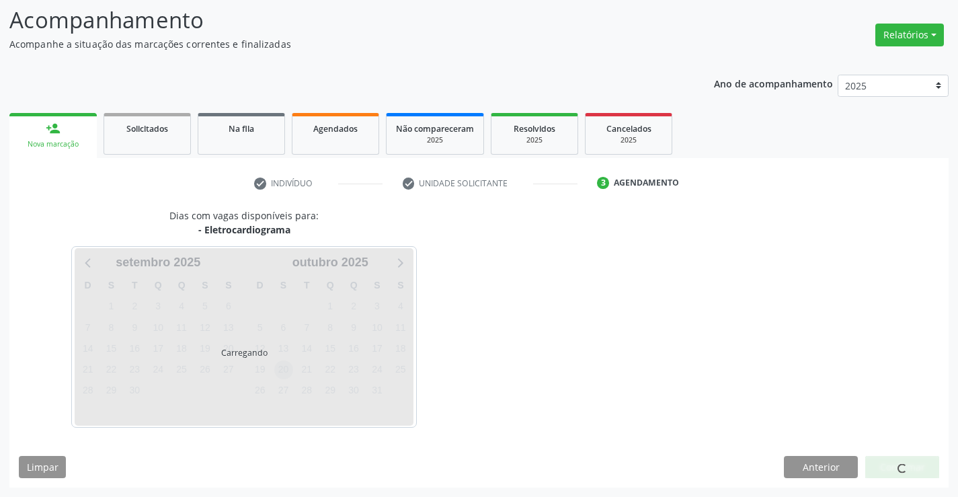
scroll to position [128, 0]
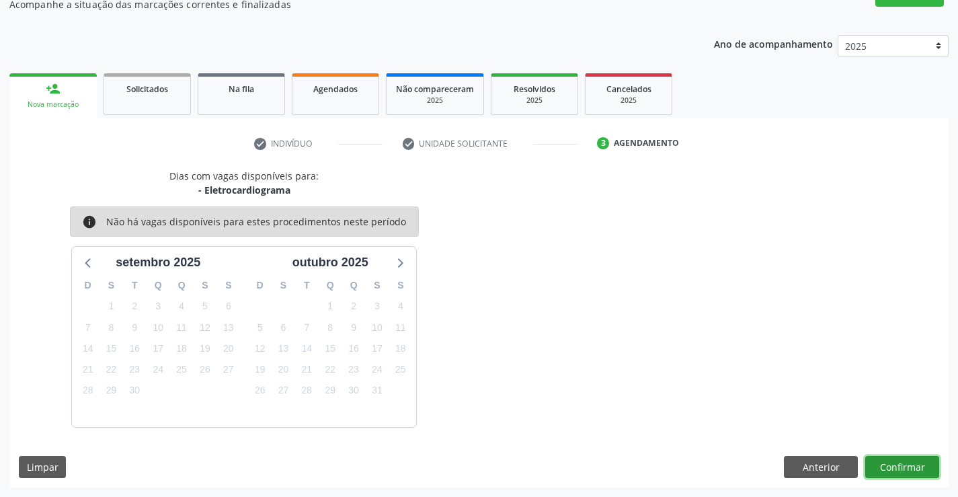
click at [919, 465] on button "Confirmar" at bounding box center [902, 467] width 74 height 23
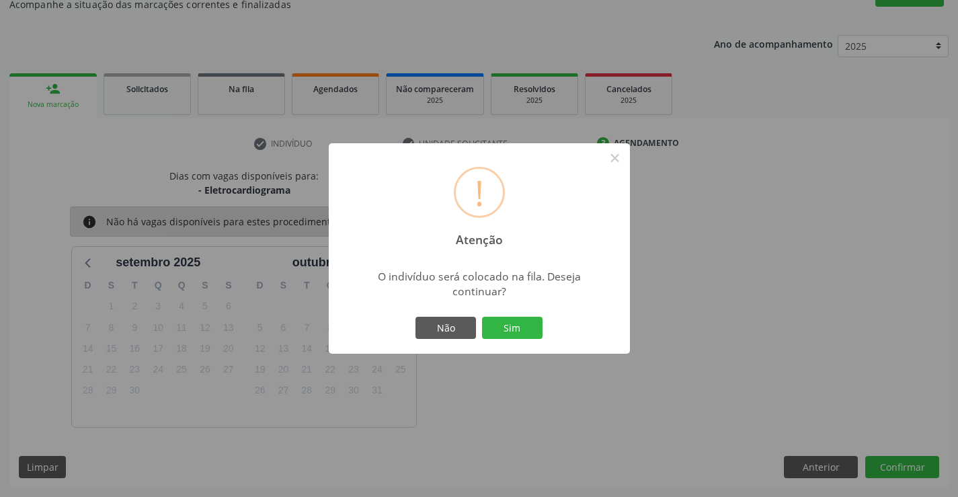
click at [510, 333] on button "Sim" at bounding box center [512, 328] width 61 height 23
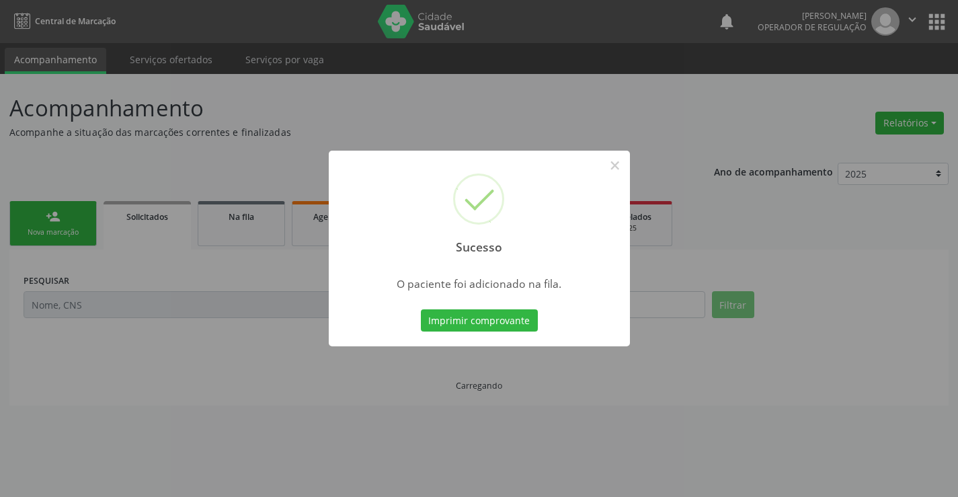
scroll to position [0, 0]
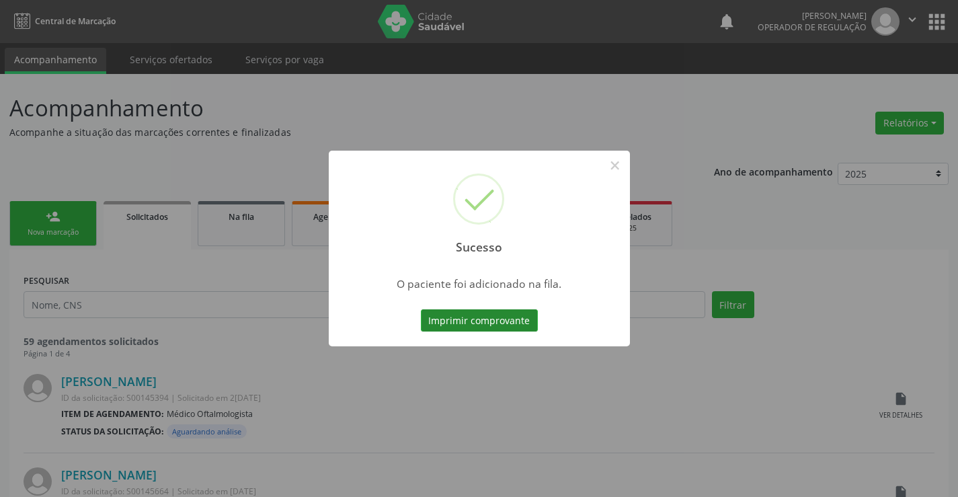
click at [495, 315] on button "Imprimir comprovante" at bounding box center [479, 320] width 117 height 23
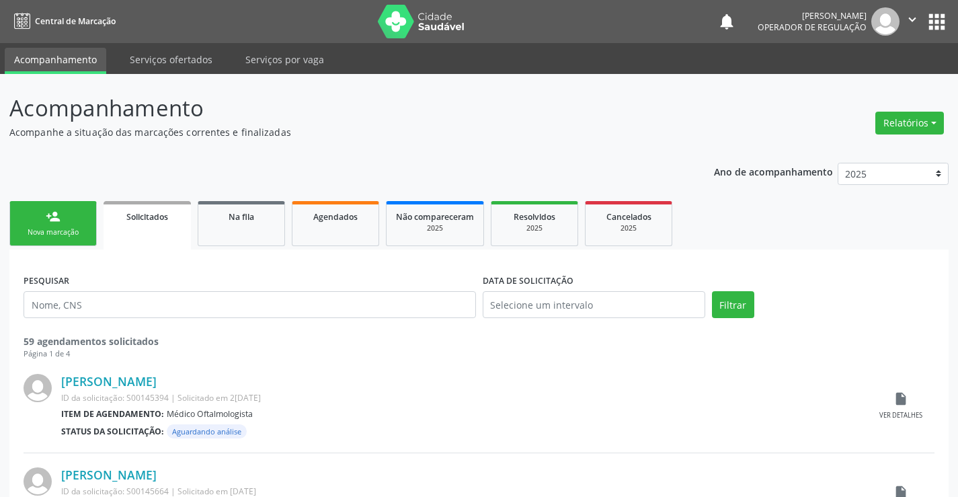
click at [65, 224] on link "person_add Nova marcação" at bounding box center [52, 223] width 87 height 45
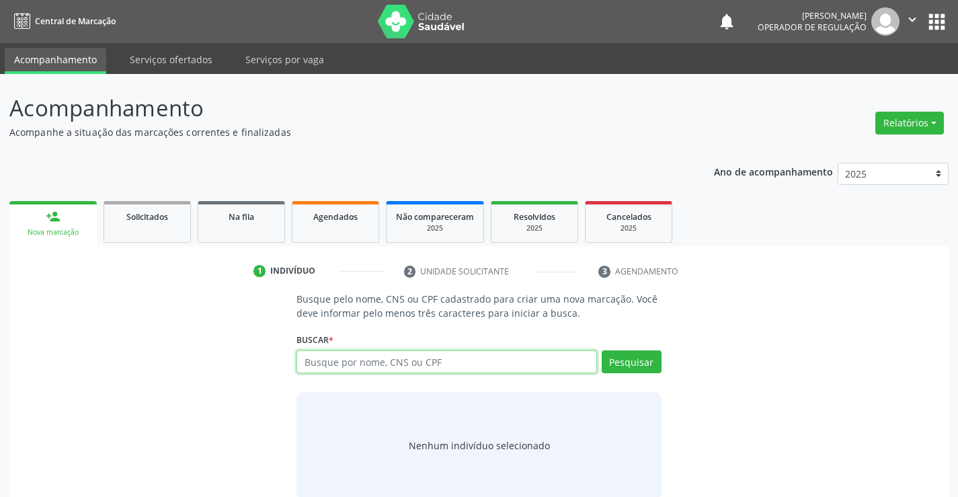
click at [462, 369] on input "text" at bounding box center [446, 361] width 300 height 23
type input "708000332672727"
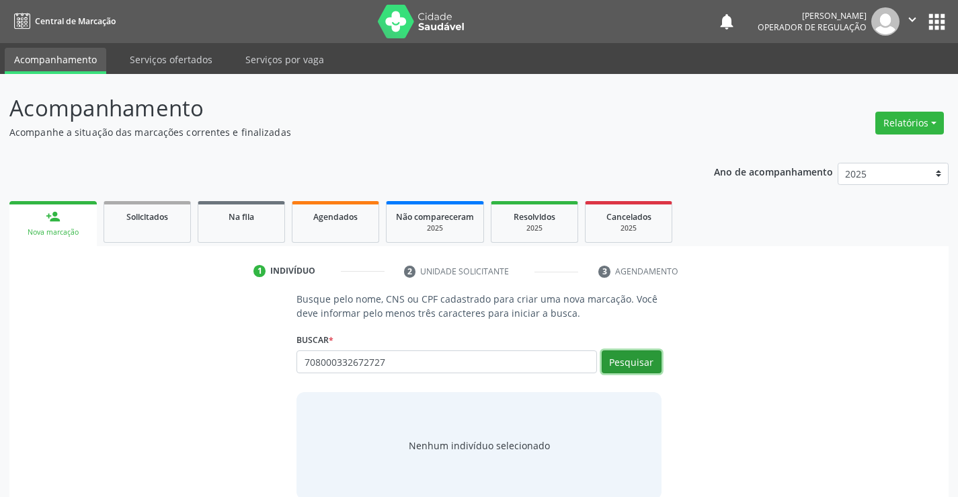
click at [621, 359] on button "Pesquisar" at bounding box center [632, 361] width 60 height 23
type input "708000332672727"
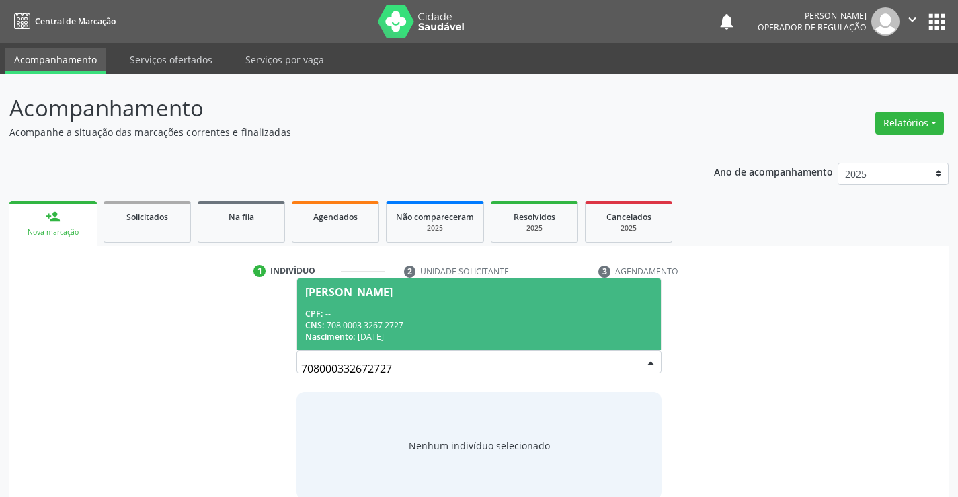
click at [491, 304] on span "[PERSON_NAME] CPF: -- CNS: 708 0003 3267 2727 Nascimento: 1[DATE]" at bounding box center [478, 314] width 363 height 72
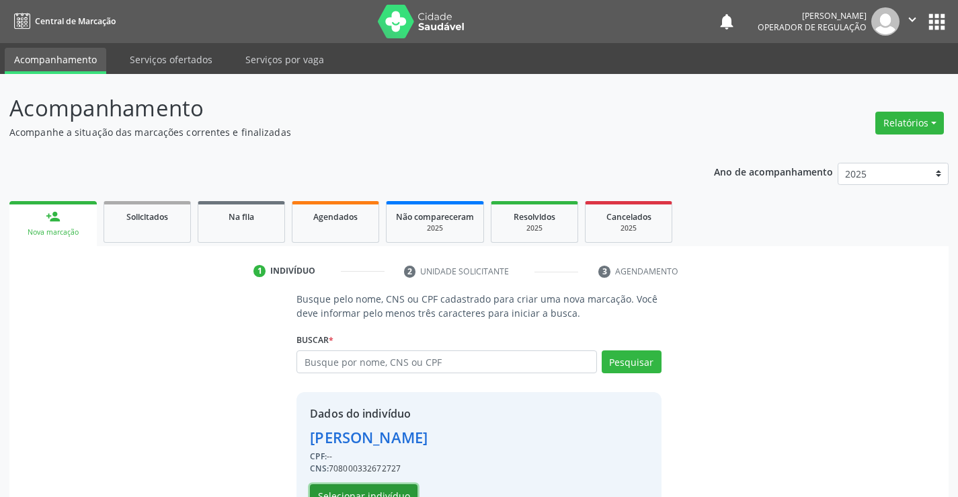
click at [376, 489] on button "Selecionar indivíduo" at bounding box center [364, 495] width 108 height 23
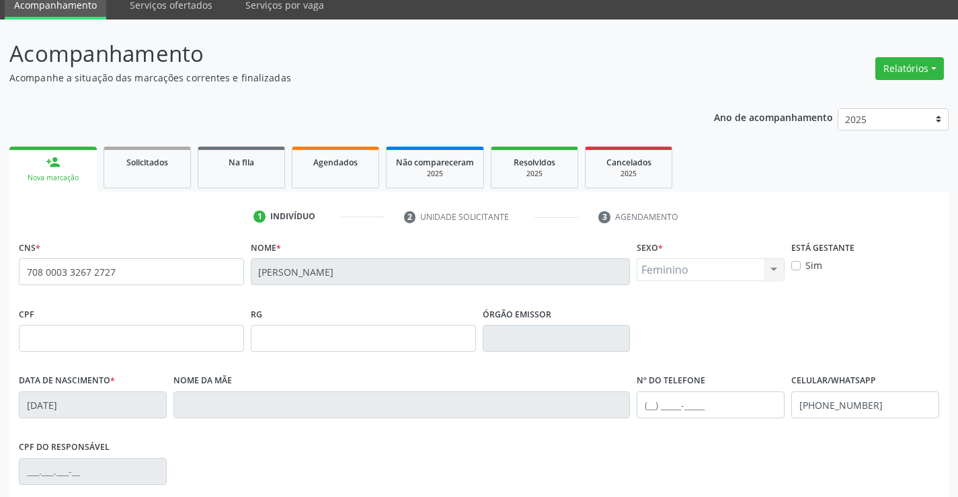
scroll to position [232, 0]
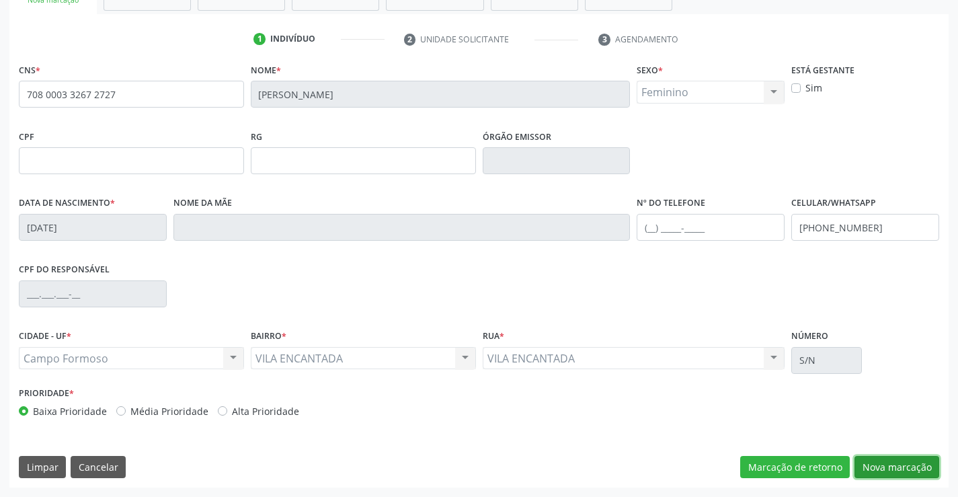
click at [884, 463] on button "Nova marcação" at bounding box center [897, 467] width 85 height 23
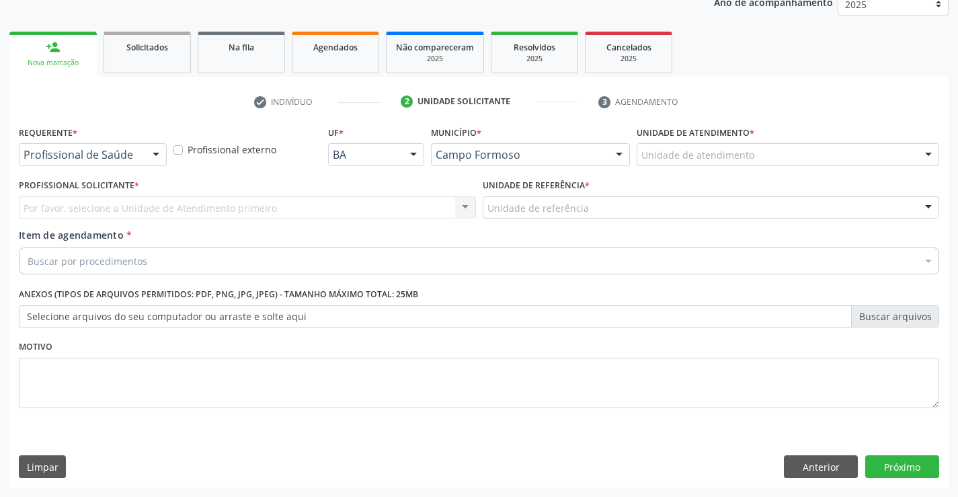
scroll to position [169, 0]
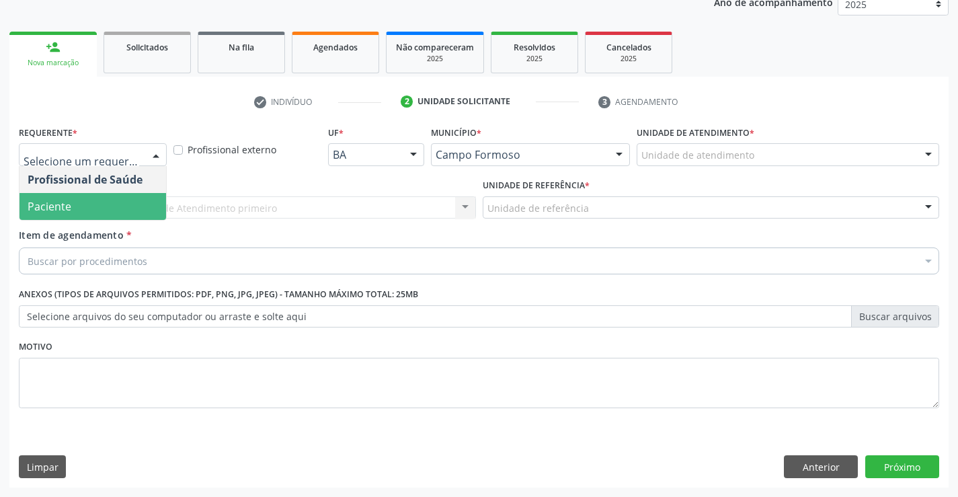
click at [122, 214] on span "Paciente" at bounding box center [92, 206] width 147 height 27
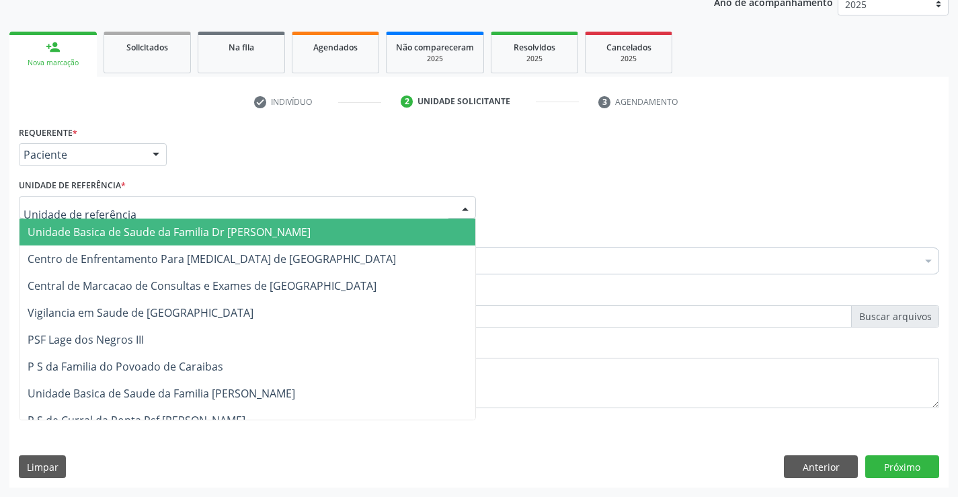
click at [145, 219] on div "Unidade Basica de Saude da Familia Dr [PERSON_NAME] Centro de Enfrentamento Par…" at bounding box center [247, 207] width 457 height 23
click at [148, 229] on span "Unidade Basica de Saude da Familia Dr [PERSON_NAME]" at bounding box center [169, 232] width 283 height 15
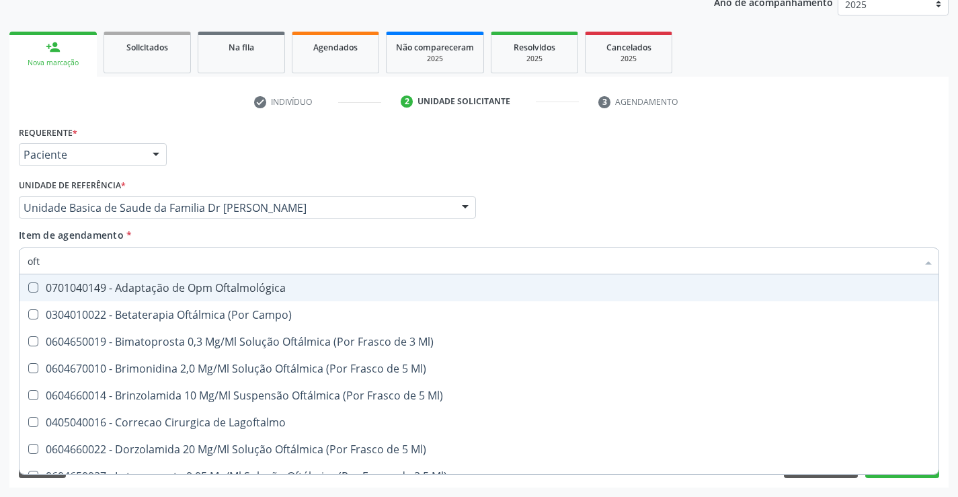
type input "ofta"
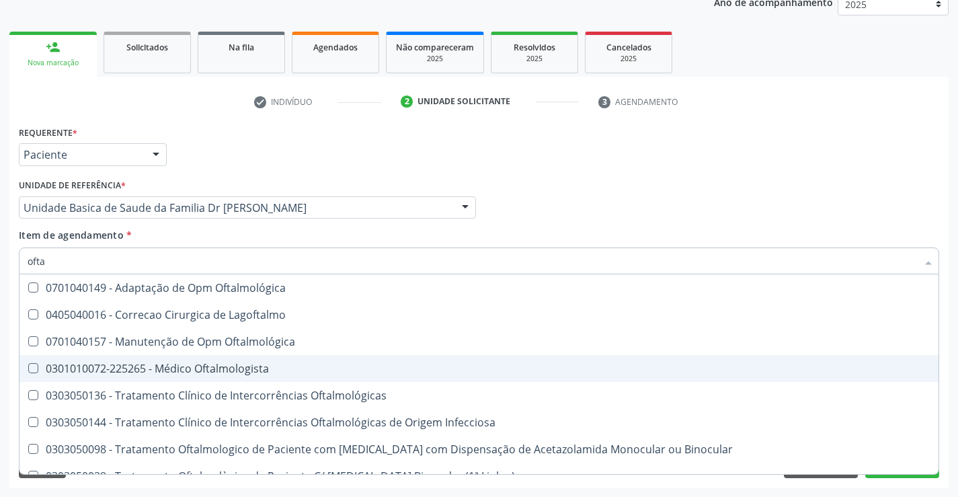
click at [229, 366] on div "0301010072-225265 - Médico Oftalmologista" at bounding box center [479, 368] width 903 height 11
checkbox Oftalmologista "true"
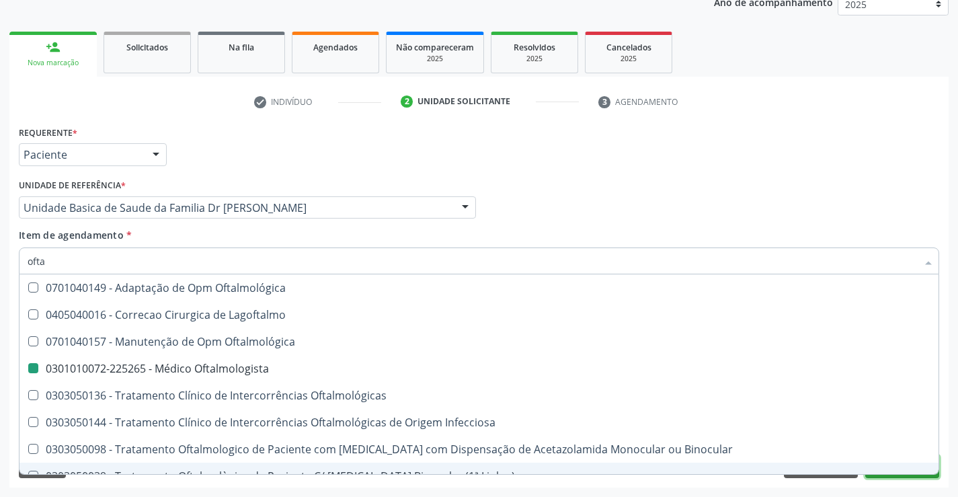
click at [894, 477] on button "Próximo" at bounding box center [902, 466] width 74 height 23
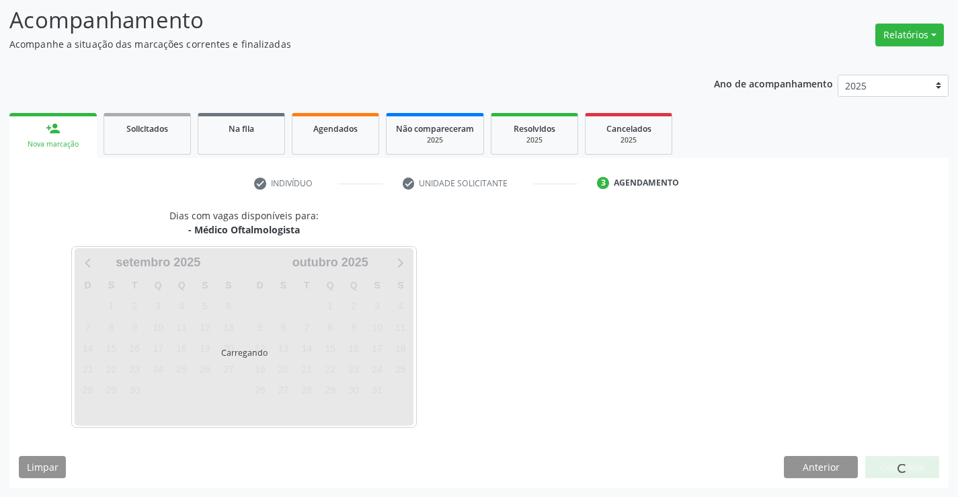
scroll to position [88, 0]
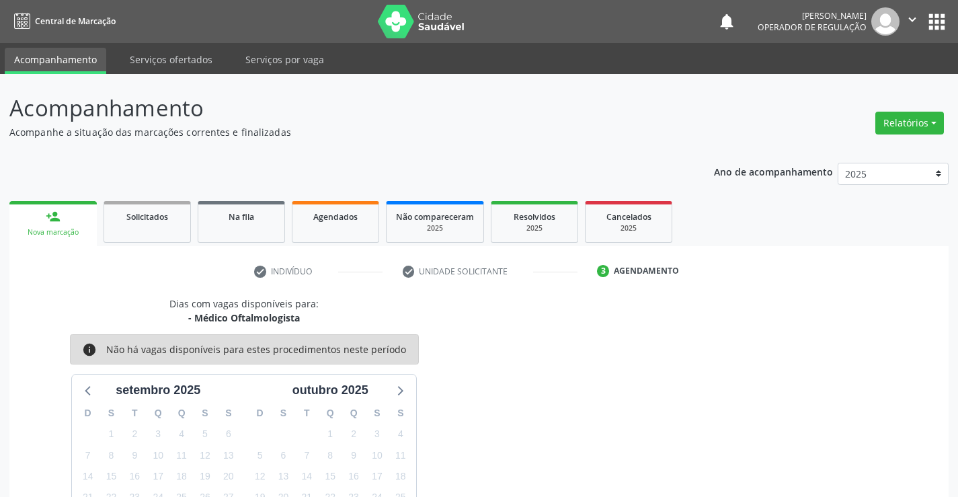
scroll to position [128, 0]
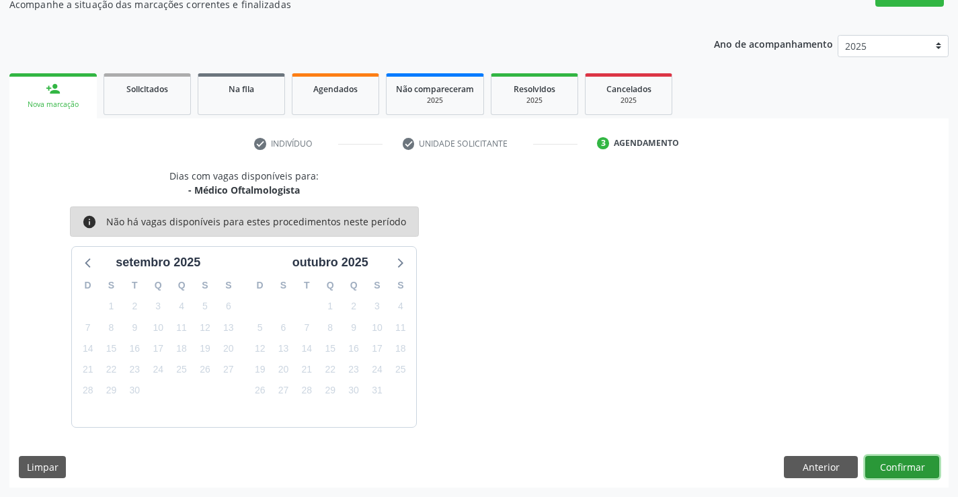
click at [896, 469] on button "Confirmar" at bounding box center [902, 467] width 74 height 23
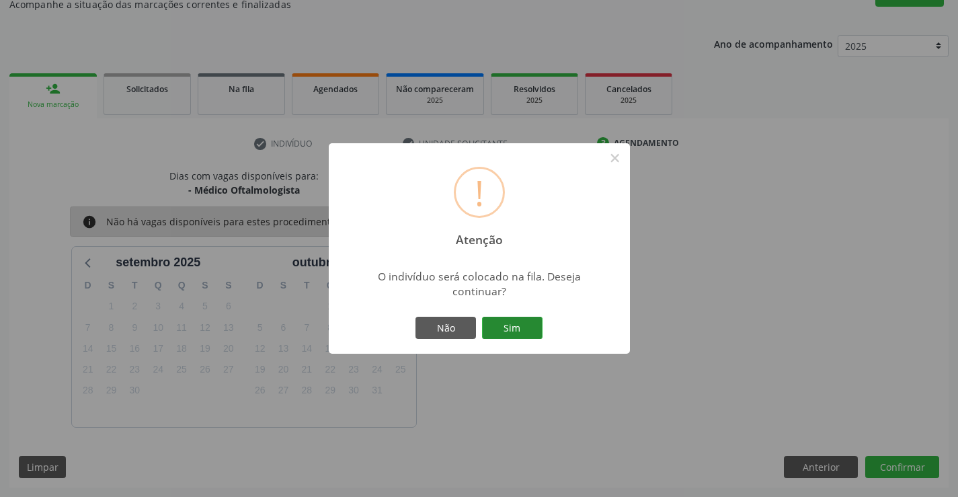
click at [520, 335] on button "Sim" at bounding box center [512, 328] width 61 height 23
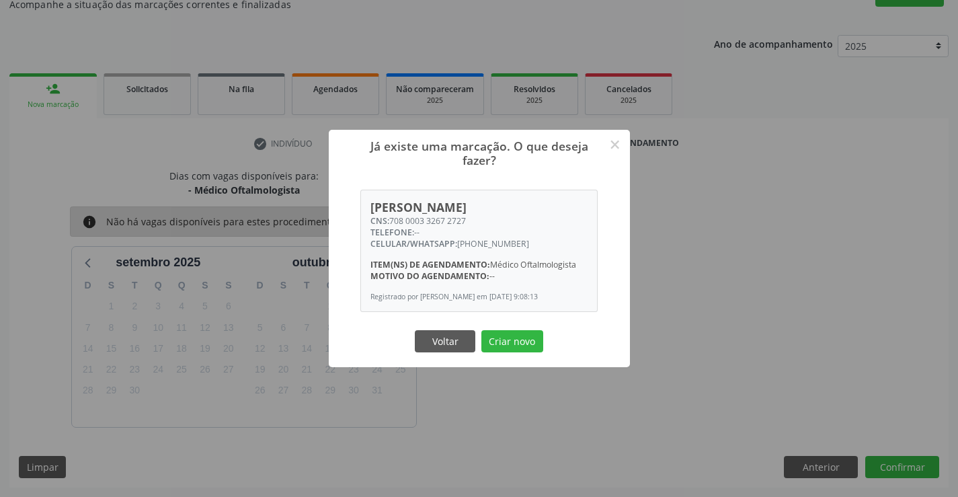
click at [520, 335] on button "Criar novo" at bounding box center [512, 341] width 62 height 23
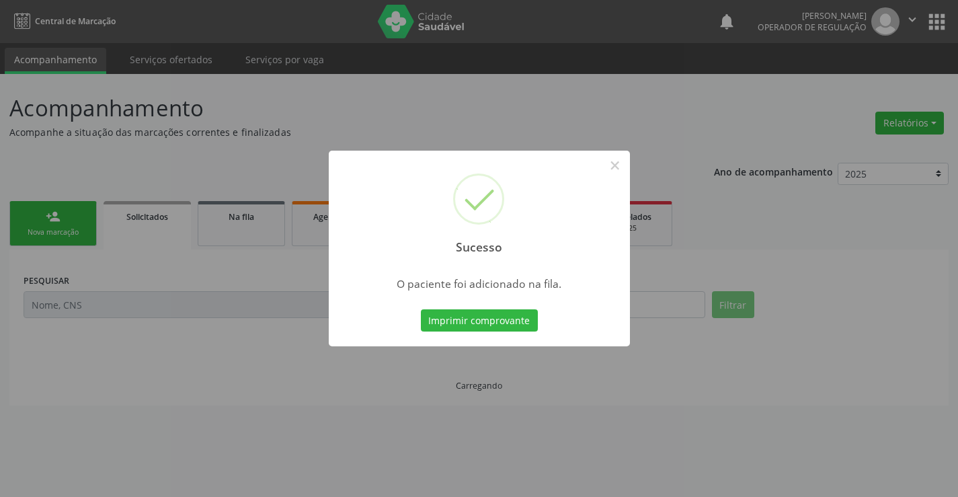
scroll to position [0, 0]
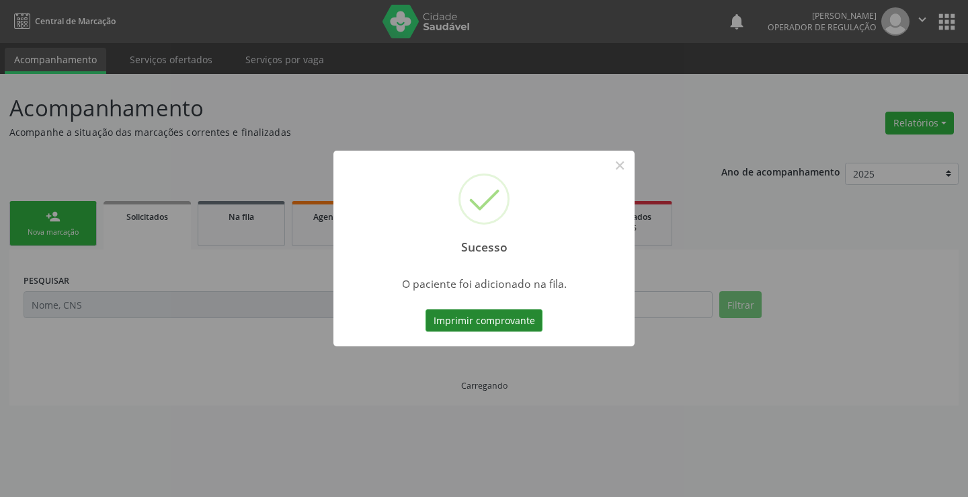
click at [514, 313] on button "Imprimir comprovante" at bounding box center [484, 320] width 117 height 23
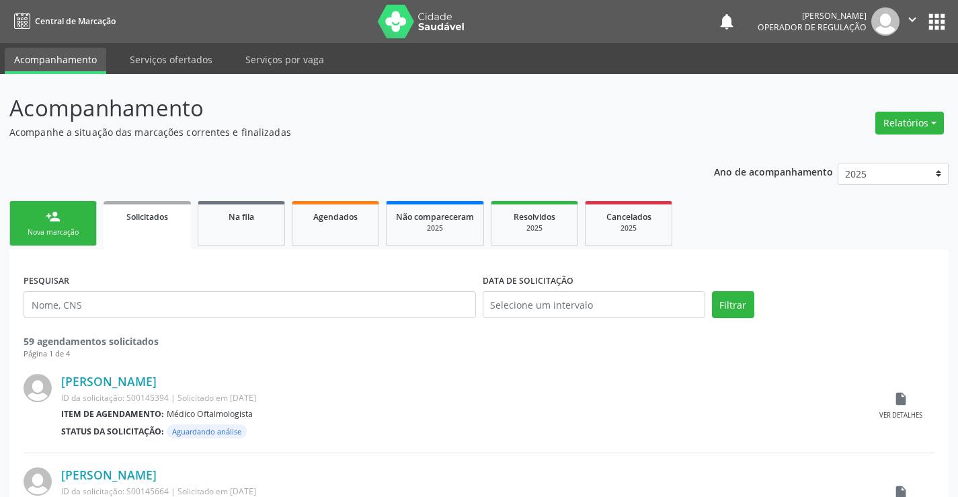
click at [53, 223] on div "person_add" at bounding box center [53, 216] width 15 height 15
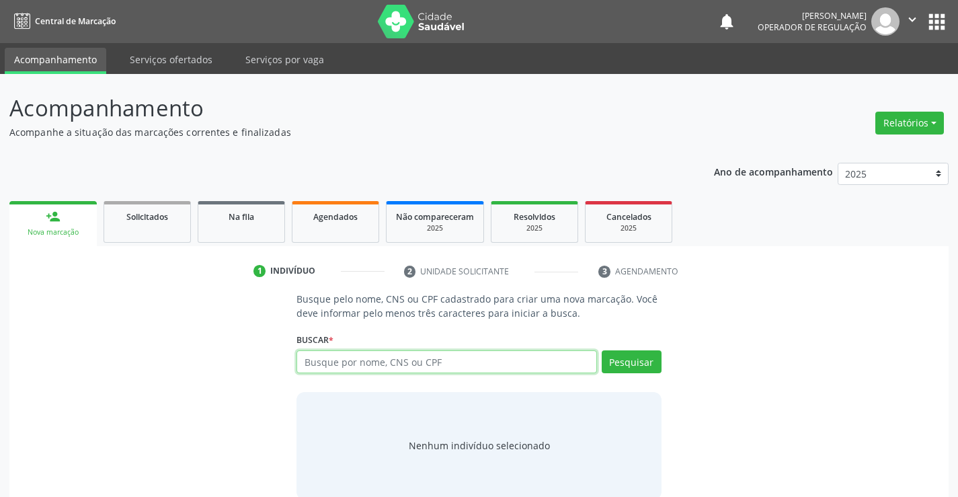
click at [495, 360] on input "text" at bounding box center [446, 361] width 300 height 23
type input "705203444556075"
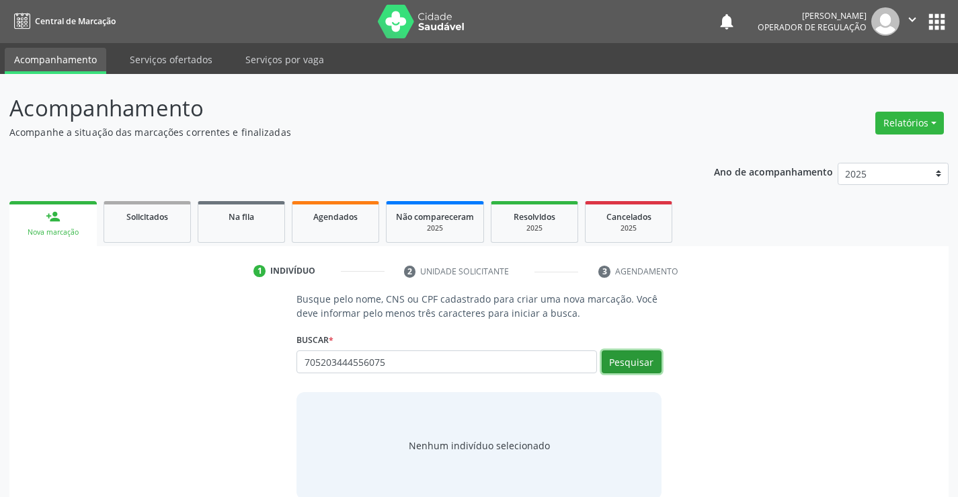
click at [634, 352] on button "Pesquisar" at bounding box center [632, 361] width 60 height 23
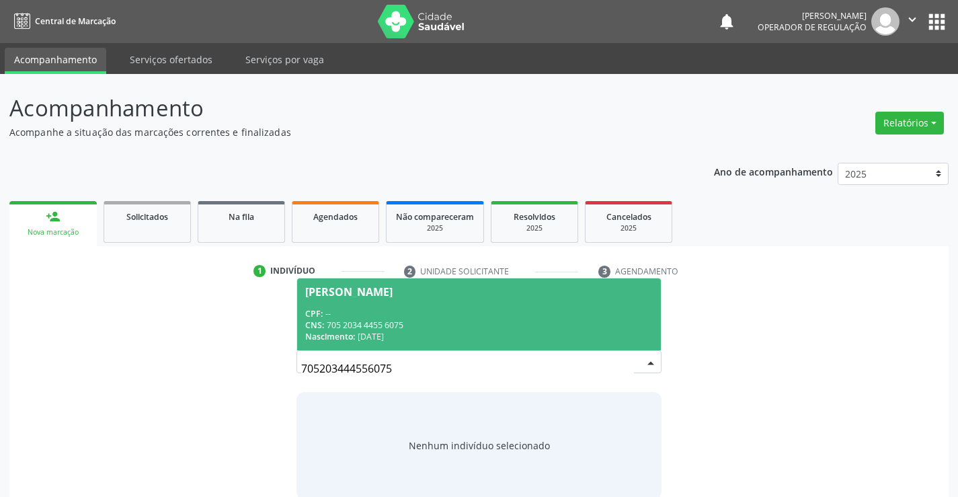
click at [478, 321] on div "CNS: 705 2034 4455 6075" at bounding box center [478, 324] width 347 height 11
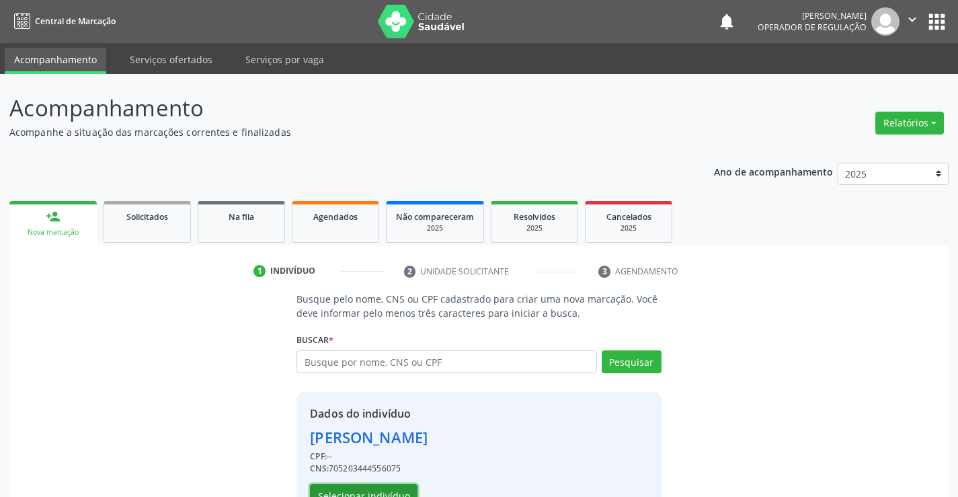
click at [384, 493] on button "Selecionar indivíduo" at bounding box center [364, 495] width 108 height 23
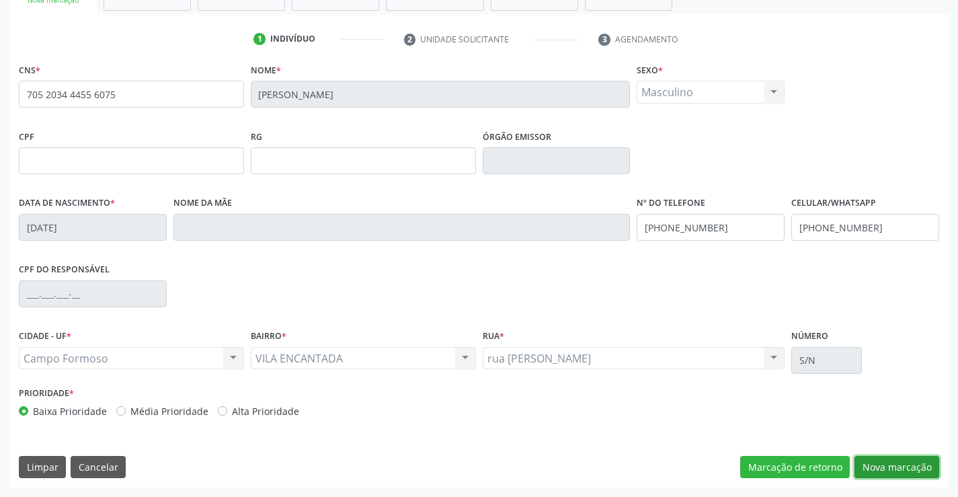
click at [910, 471] on button "Nova marcação" at bounding box center [897, 467] width 85 height 23
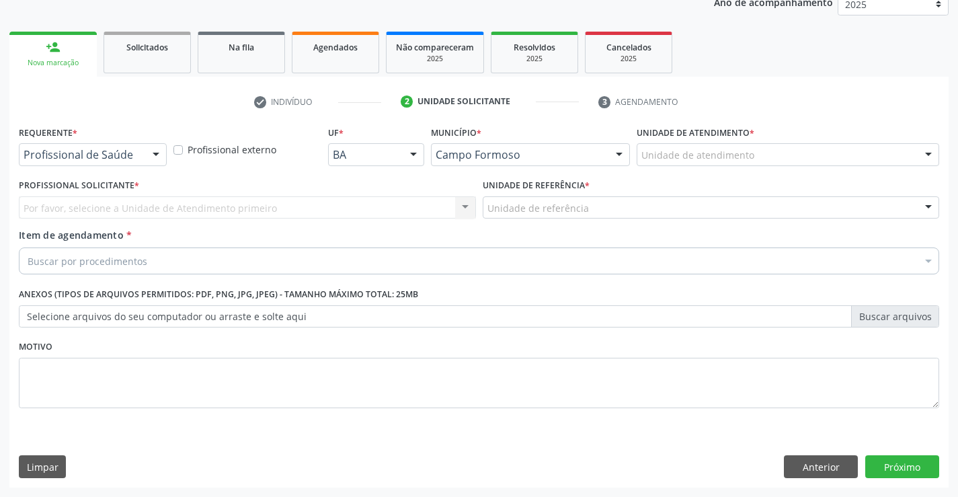
scroll to position [169, 0]
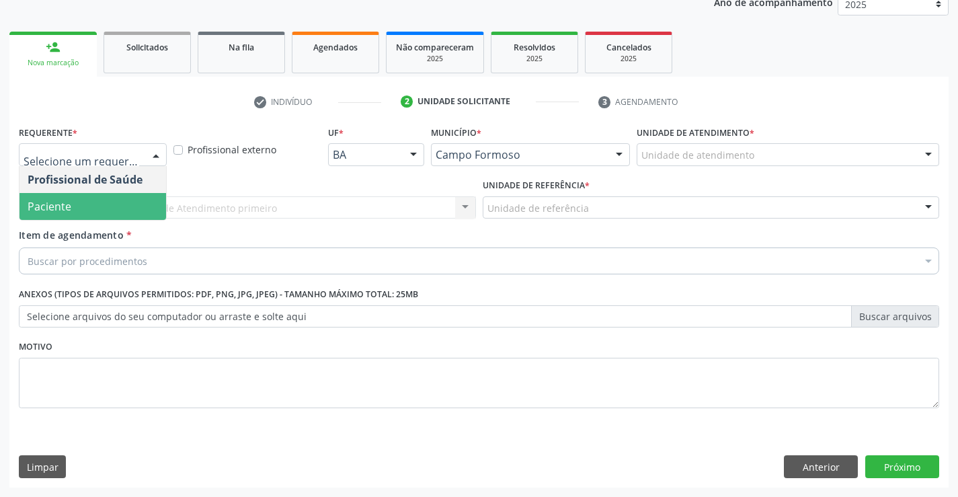
click at [79, 210] on span "Paciente" at bounding box center [92, 206] width 147 height 27
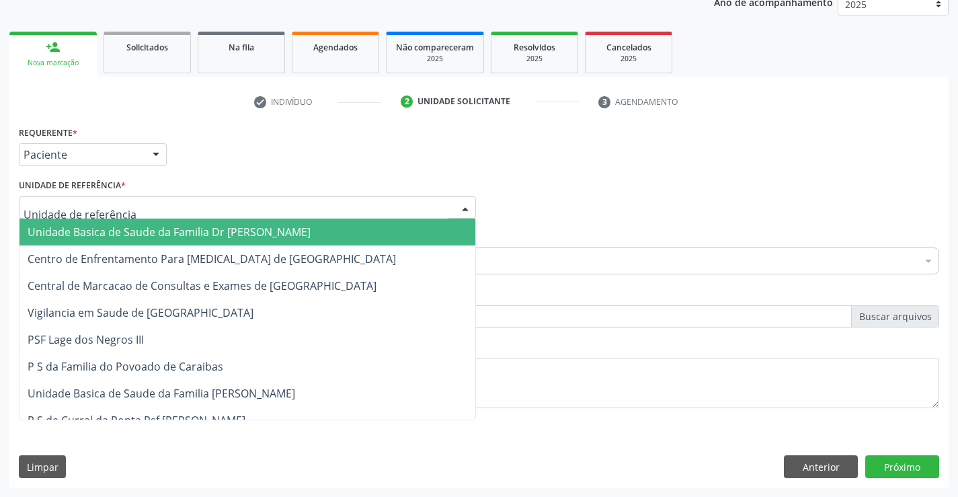
click at [110, 227] on span "Unidade Basica de Saude da Familia Dr [PERSON_NAME]" at bounding box center [169, 232] width 283 height 15
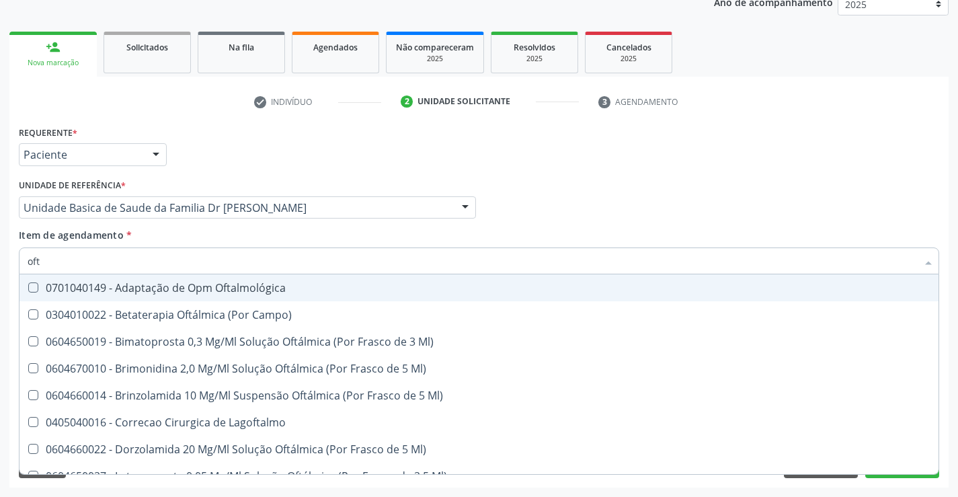
type input "ofta"
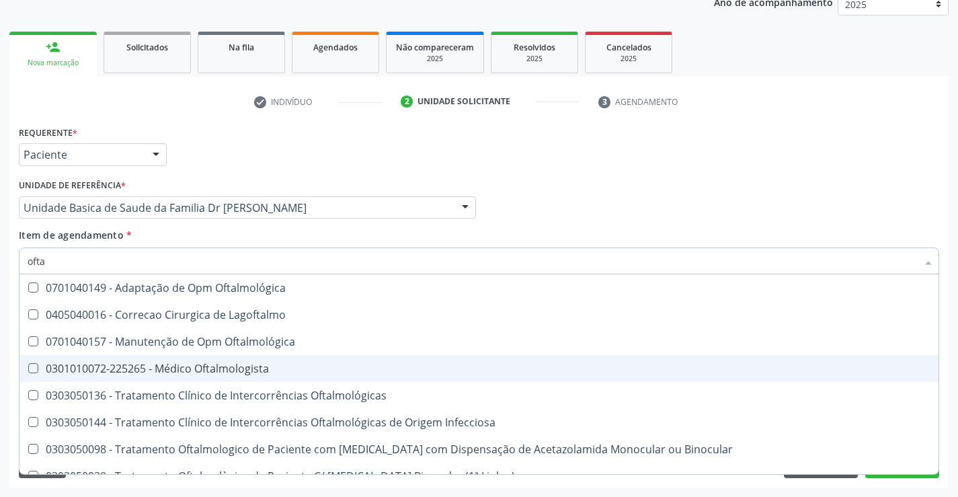
click at [210, 369] on div "0301010072-225265 - Médico Oftalmologista" at bounding box center [479, 368] width 903 height 11
checkbox Oftalmologista "true"
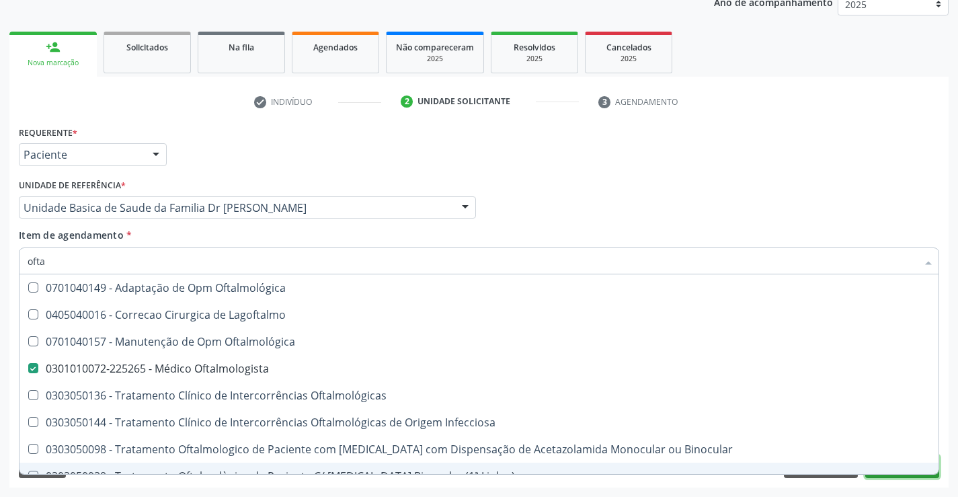
click at [894, 477] on button "Próximo" at bounding box center [902, 466] width 74 height 23
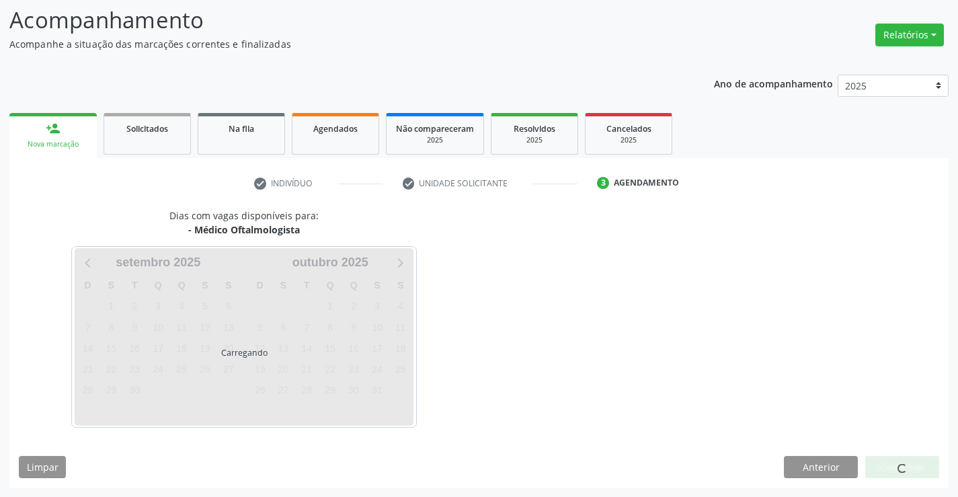
scroll to position [128, 0]
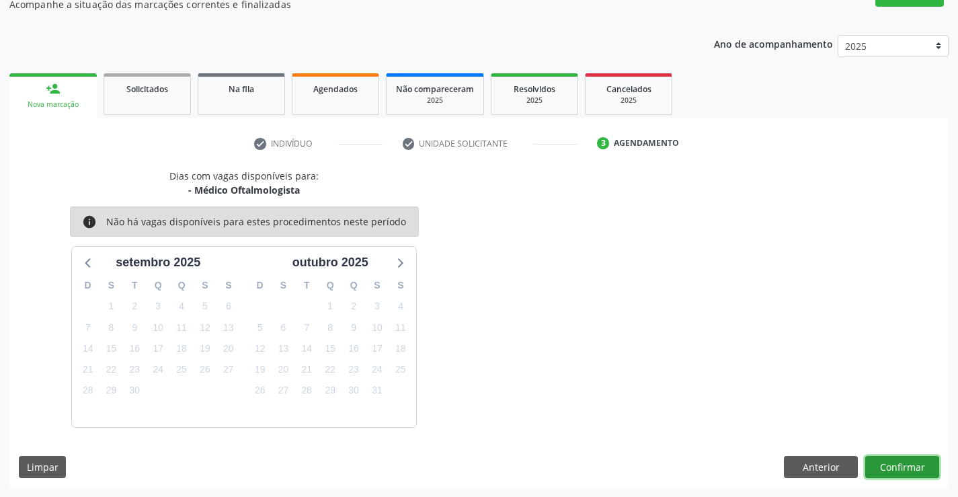
click at [896, 467] on button "Confirmar" at bounding box center [902, 467] width 74 height 23
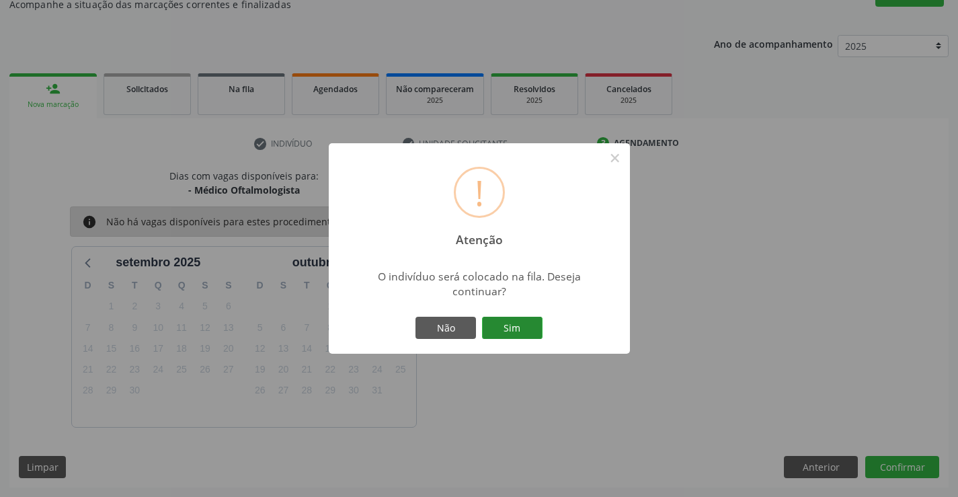
click at [518, 325] on button "Sim" at bounding box center [512, 328] width 61 height 23
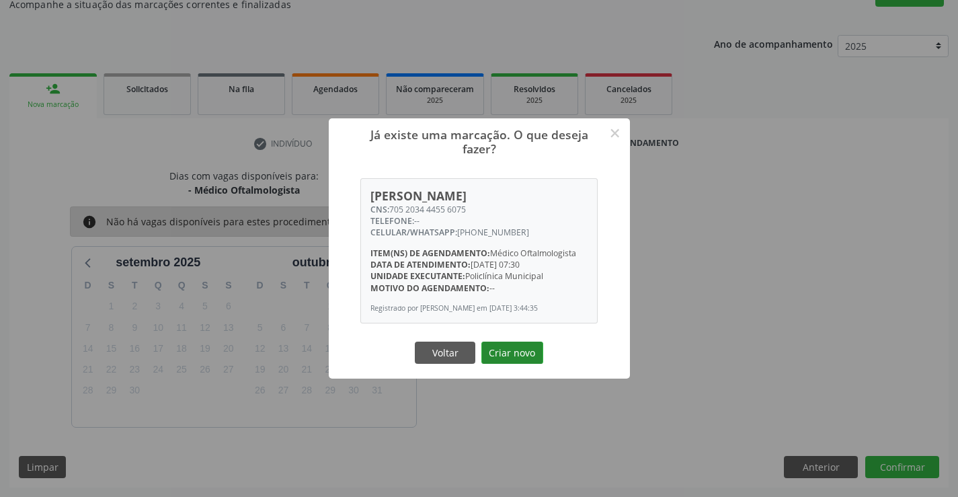
click at [514, 349] on button "Criar novo" at bounding box center [512, 353] width 62 height 23
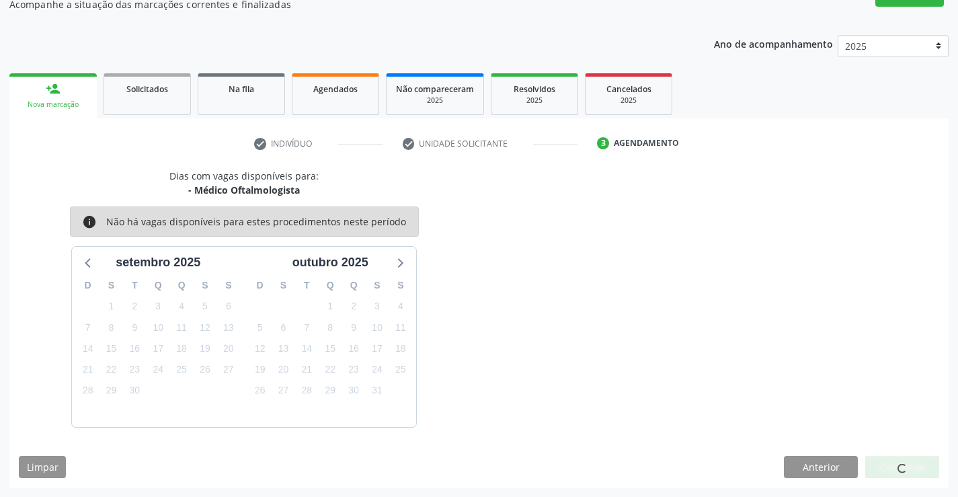
scroll to position [0, 0]
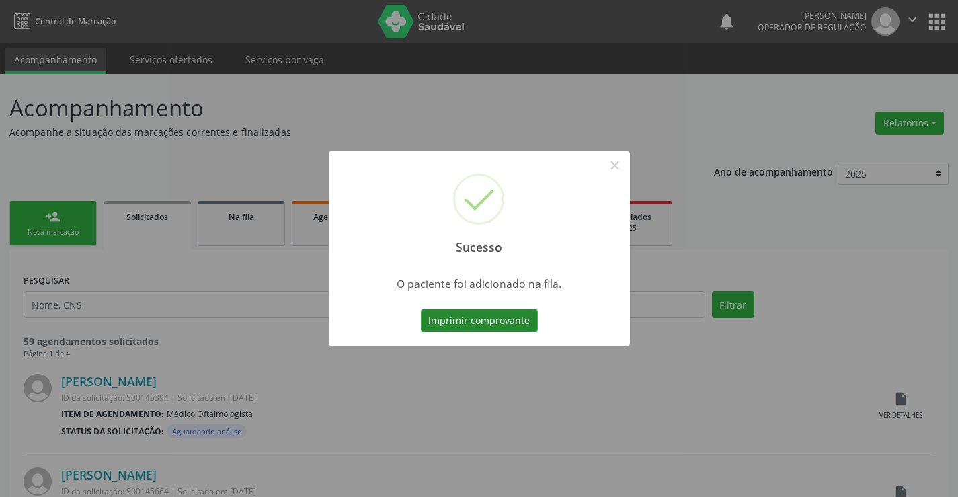
click at [511, 323] on button "Imprimir comprovante" at bounding box center [479, 320] width 117 height 23
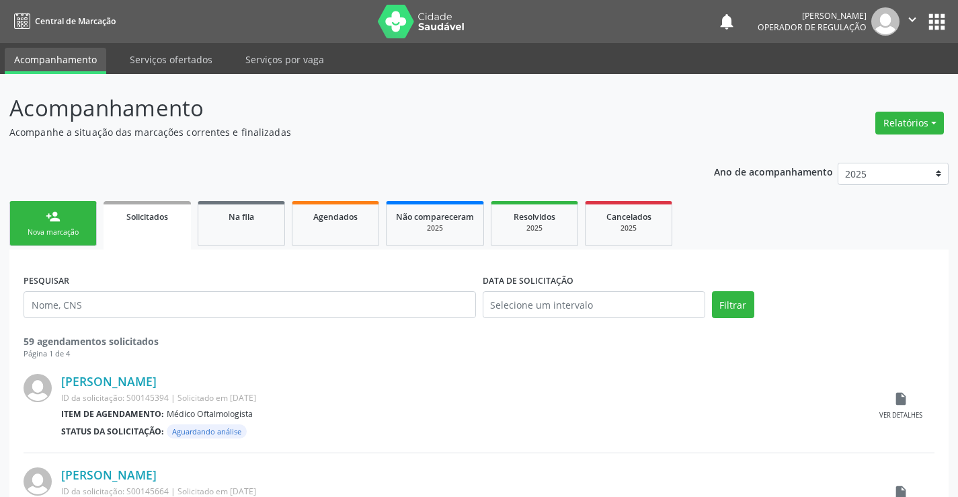
click at [916, 19] on icon "" at bounding box center [912, 19] width 15 height 15
click at [861, 84] on link "Sair" at bounding box center [878, 82] width 93 height 19
